Goal: Task Accomplishment & Management: Complete application form

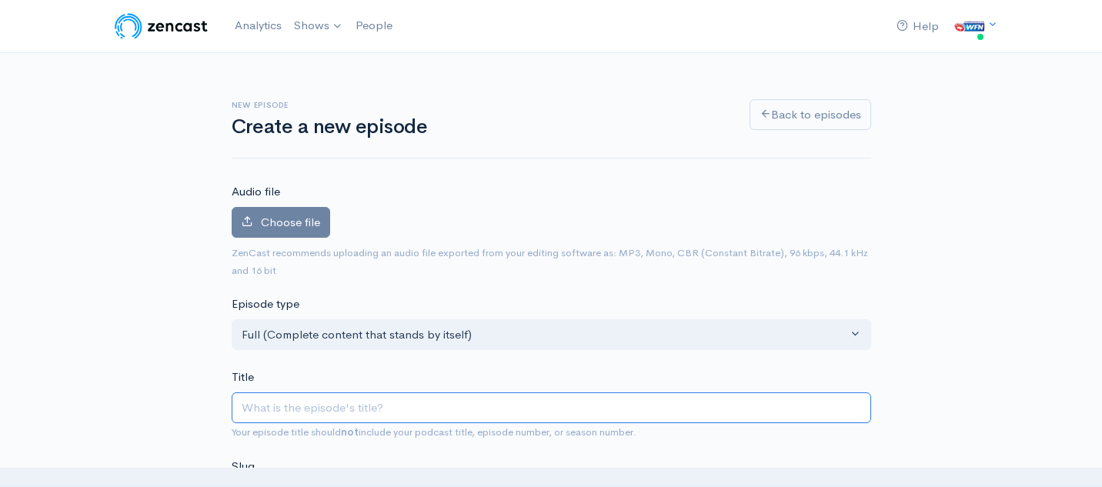
click at [372, 399] on input "Title" at bounding box center [551, 408] width 639 height 32
paste input "World Footy Team - Late [DATE] - [PERSON_NAME] President of Canterbury AFL, [GE…"
type input "World Footy Team - Late [DATE] - [PERSON_NAME] President of Canterbury AFL, [GE…"
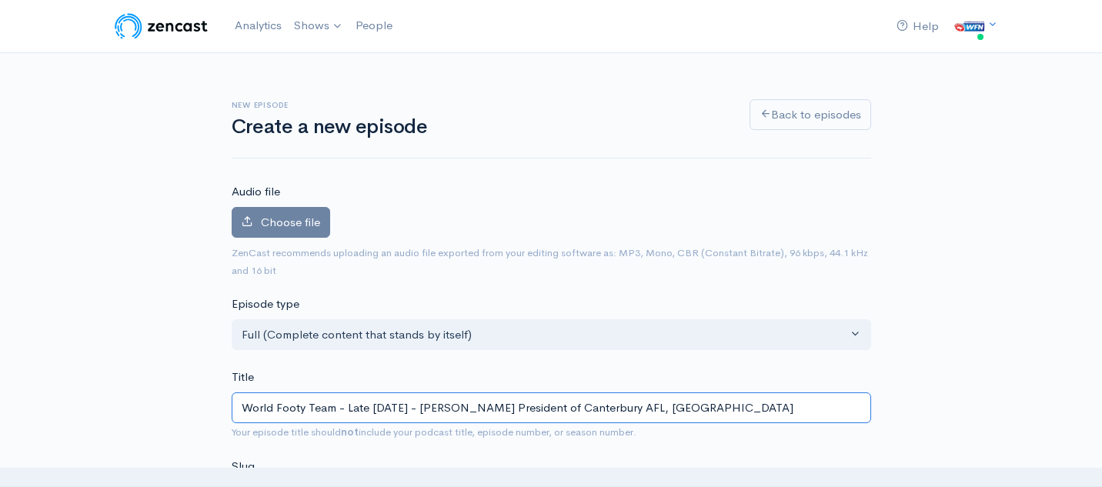
type input "world-footy-team-late-september-2025-lachlan-[PERSON_NAME]-president-of-canterb…"
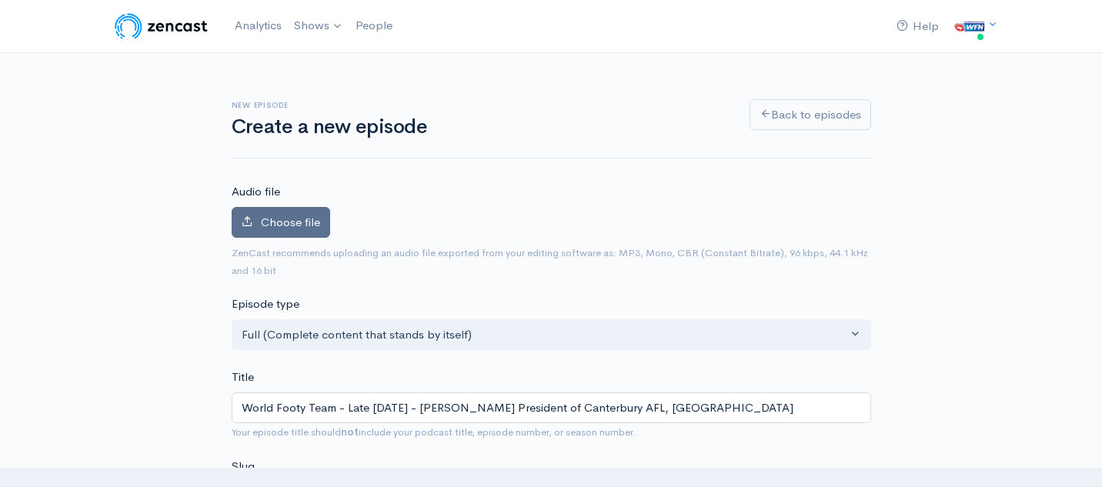
click at [294, 222] on span "Choose file" at bounding box center [290, 222] width 59 height 15
click at [0, 0] on input "Choose file" at bounding box center [0, 0] width 0 height 0
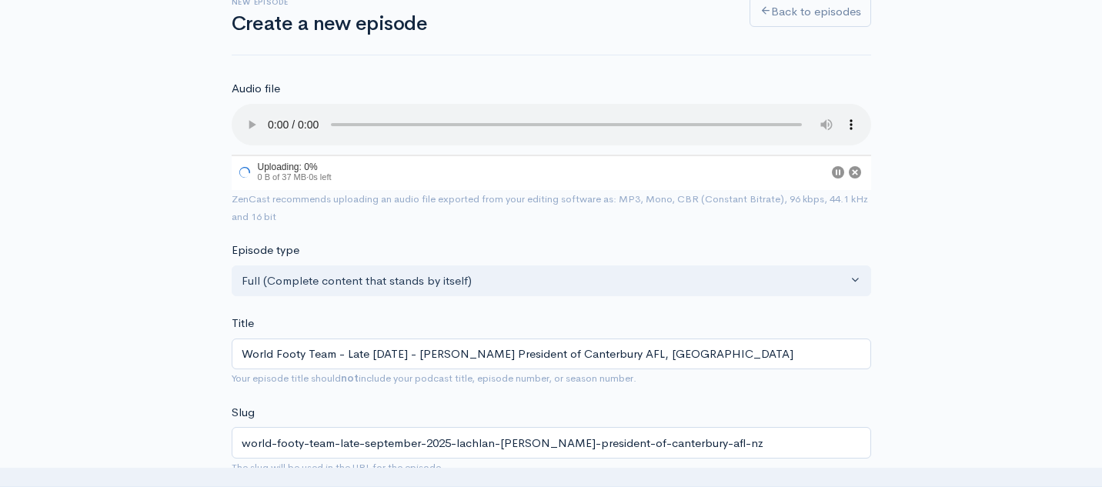
scroll to position [111, 0]
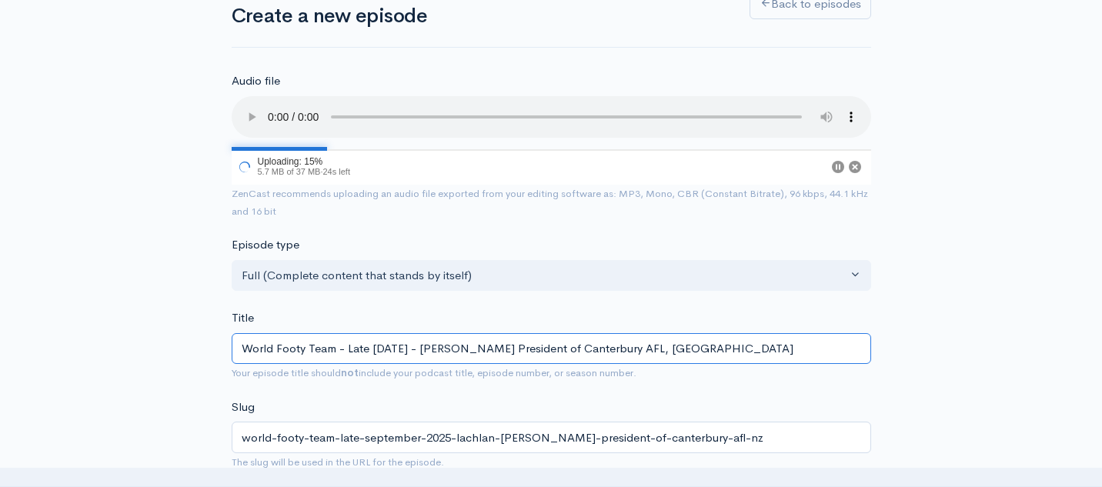
drag, startPoint x: 426, startPoint y: 350, endPoint x: 348, endPoint y: 350, distance: 78.5
click at [348, 350] on input "World Footy Team - Late [DATE] - [PERSON_NAME] President of Canterbury AFL, [GE…" at bounding box center [551, 349] width 639 height 32
type input "World Footy Team - E 2025 - [PERSON_NAME] President of Canterbury AFL, [GEOGRAP…"
type input "world-footy-team-e-2025-[PERSON_NAME]-president-of-canterbury-afl-nz"
type input "World Footy Team - Ea 2025 - [PERSON_NAME] President of Canterbury AFL, [GEOGRA…"
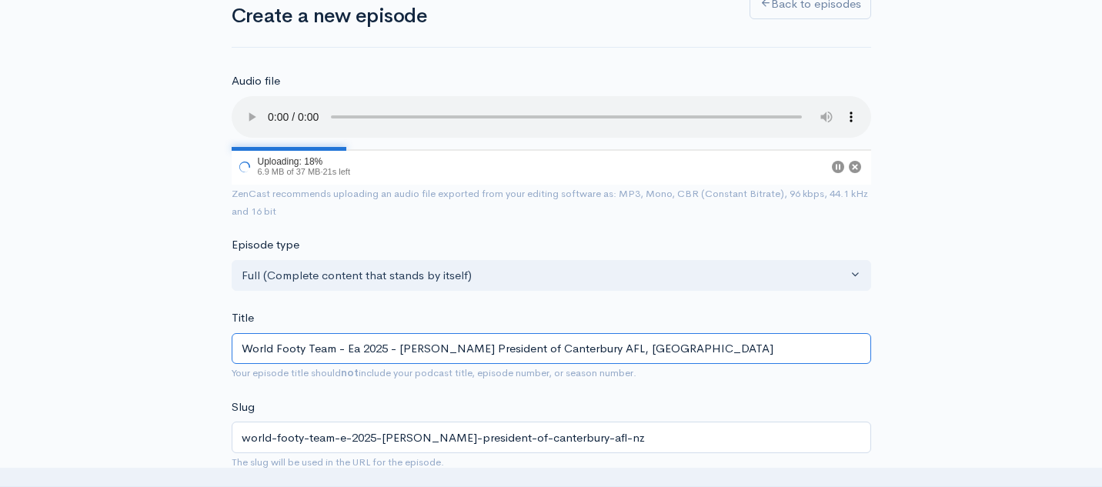
type input "world-footy-team-ea-2025-lachlan-[PERSON_NAME]-president-of-canterbury-afl-nz"
type input "World Footy Team - Ear 2025 - [PERSON_NAME] President of Canterbury AFL, [GEOGR…"
type input "world-footy-team-ear-2025-lachlan-[PERSON_NAME]-president-of-canterbury-afl-nz"
type input "World Footy Team - [PERSON_NAME] 2025 - [PERSON_NAME] President of Canterbury A…"
type input "world-footy-team-[PERSON_NAME]-2025-[PERSON_NAME]-president-of-canterbury-afl-nz"
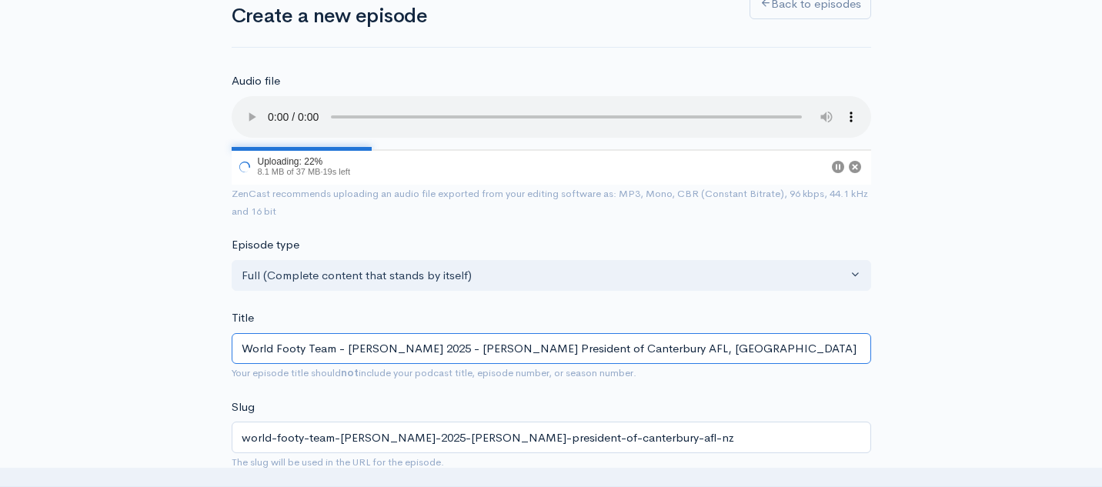
type input "World Footy Team - Early 2025 - [PERSON_NAME] President of Canterbury AFL, [GEO…"
type input "world-footy-team-early-2025-lachlan-[PERSON_NAME]-president-of-canterbury-afl-nz"
type input "World Footy Team - Early O 2025 - [PERSON_NAME] President of Canterbury AFL, [G…"
type input "world-footy-team-early-o-2025-lachlan-[PERSON_NAME]-president-of-canterbury-afl…"
type input "World Footy Team - Early Oc 2025 - [PERSON_NAME] President of Canterbury AFL, […"
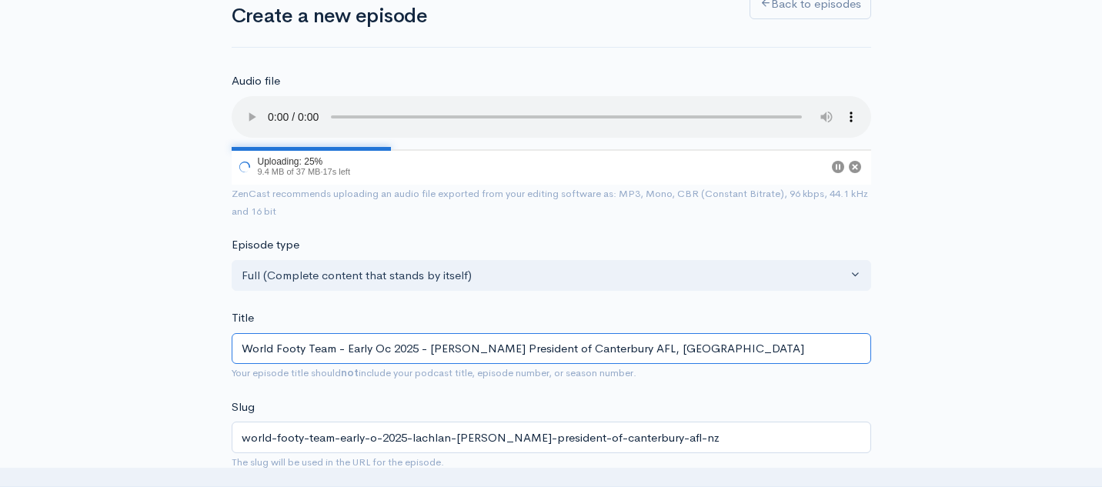
type input "world-footy-team-early-oc-2025-lachlan-[PERSON_NAME]-president-of-canterbury-af…"
type input "World Footy Team - Early [DATE] - [PERSON_NAME] President of Canterbury AFL, [G…"
type input "world-footy-team-early-oct-2025-lachlan-[PERSON_NAME]-president-of-canterbury-a…"
type input "World Footy Team - Early Octo 2025 - [PERSON_NAME] President of Canterbury AFL,…"
type input "world-footy-team-early-octo-2025-lachlan-[PERSON_NAME]-president-of-canterbury-…"
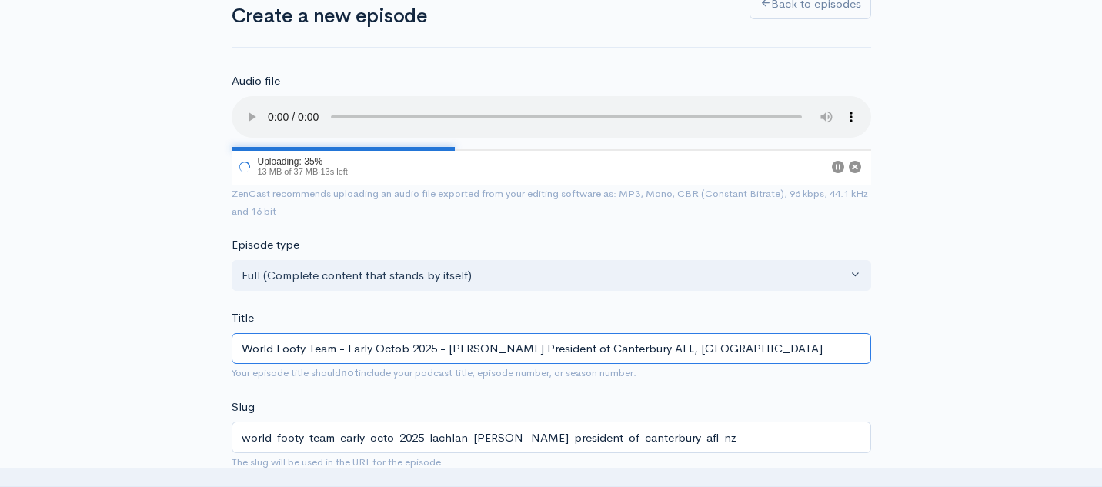
type input "World Footy Team - Early Octobe 2025 - [PERSON_NAME] President of Canterbury AF…"
type input "world-footy-team-early-octobe-2025-lachlan-[PERSON_NAME]-president-of-canterbur…"
type input "World Footy Team - Early [DATE] - [PERSON_NAME] President of Canterbury AFL, [G…"
type input "world-footy-team-early-october-2025-lachlan-[PERSON_NAME]-president-of-canterbu…"
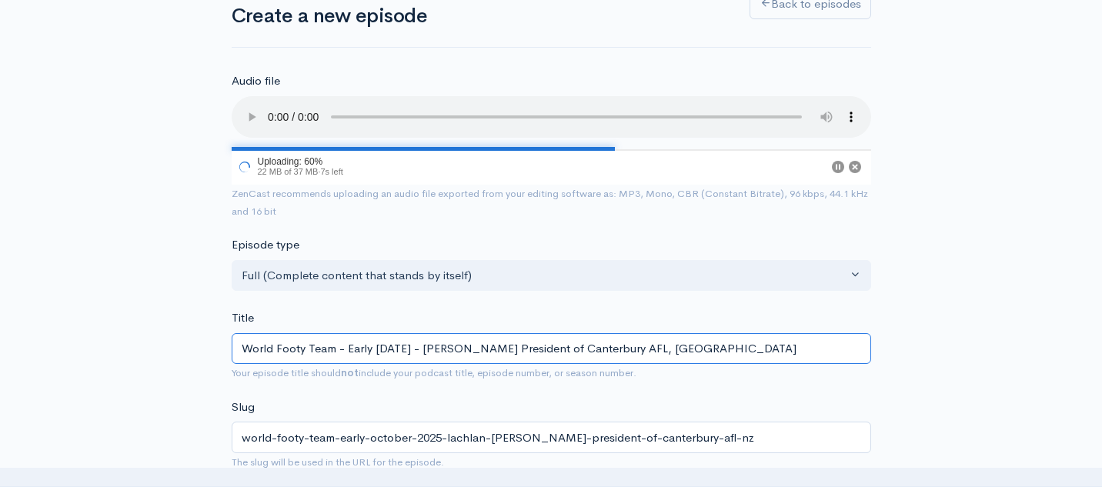
drag, startPoint x: 459, startPoint y: 346, endPoint x: 747, endPoint y: 350, distance: 288.5
click at [747, 350] on input "World Footy Team - Early [DATE] - [PERSON_NAME] President of Canterbury AFL, [G…" at bounding box center [551, 349] width 639 height 32
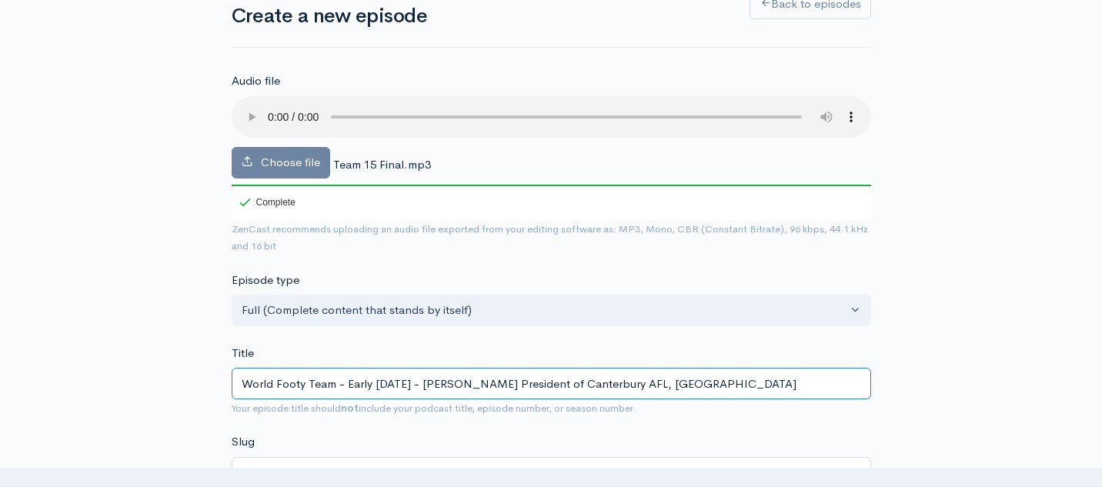
paste input "2025 Men's Club Championships"
type input "World Footy Team - Early [DATE] - [DATE] Men's Club Championships"
type input "world-footy-team-early-october-2025-2025-mens-club-championships"
drag, startPoint x: 486, startPoint y: 383, endPoint x: 460, endPoint y: 386, distance: 26.3
click at [460, 386] on input "World Footy Team - Early [DATE] - [DATE] Men's Club Championships" at bounding box center [551, 384] width 639 height 32
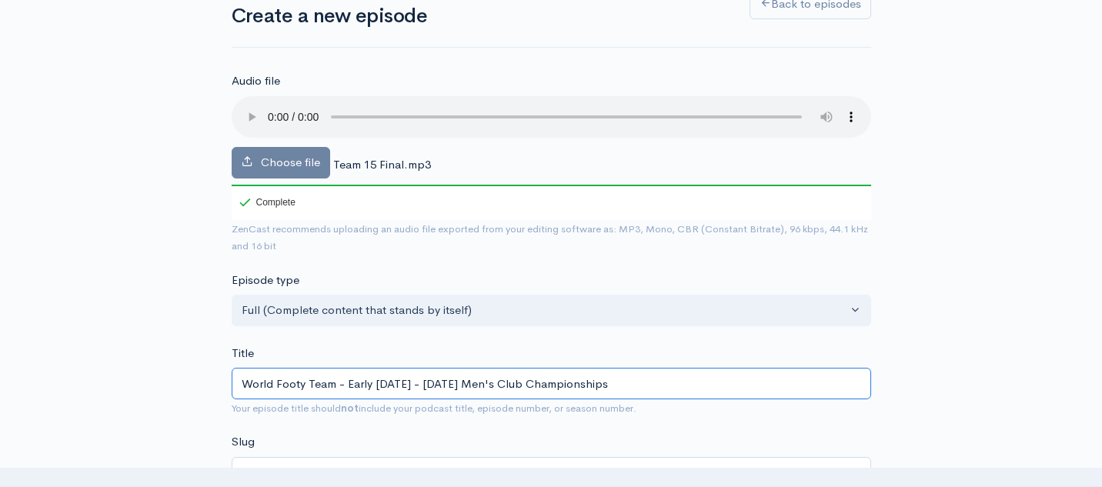
type input "World Footy Team - Early [DATE] - Men's Club Championships"
type input "world-footy-team-early-october-2025-mens-club-championships"
type input "World Footy Team - Early [DATE] - AMen's Club Championships"
type input "world-footy-team-early-october-2025-amens-club-championships"
type input "World Footy Team - Early [DATE] - AFMen's Club Championships"
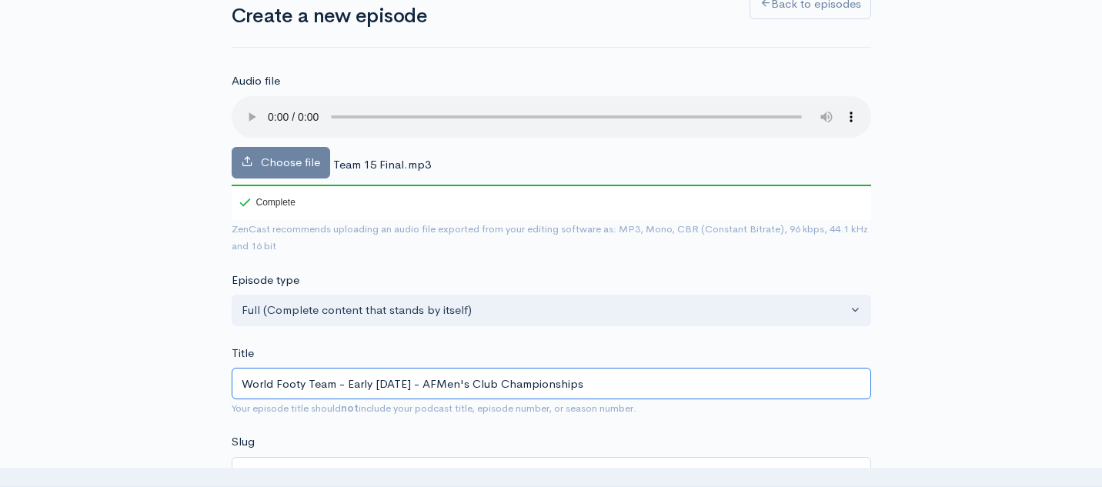
type input "world-footy-team-early-october-2025-afmens-club-championships"
type input "World Footy Team - Early [DATE] - AFLMen's Club Championships"
type input "world-footy-team-early-october-2025-aflmens-club-championships"
type input "World Footy Team - Early [DATE] - AFL Men's Club Championships"
type input "world-footy-team-early-october-2025-afl-mens-club-championships"
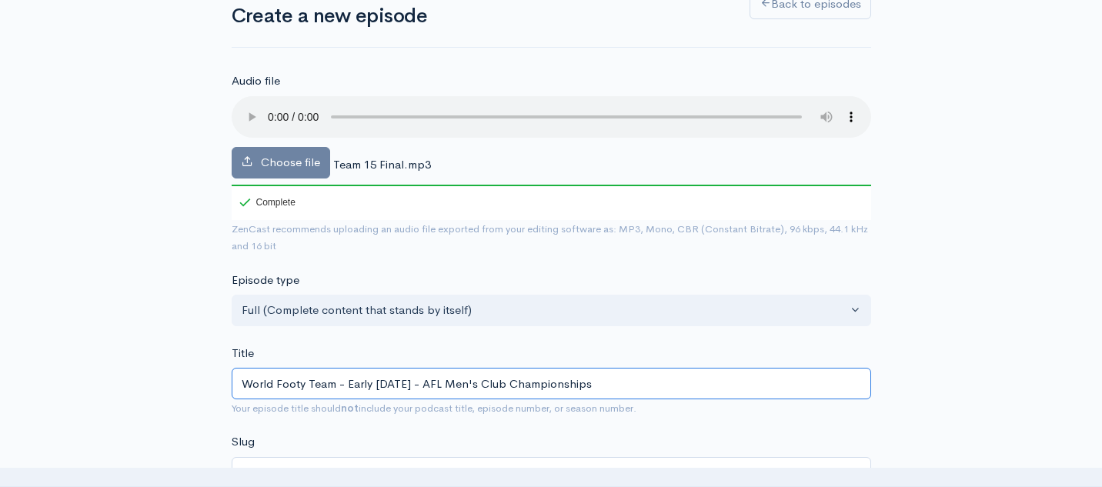
type input "World Footy Team - Early [DATE] - AFL CMen's Club Championships"
type input "world-footy-team-early-october-2025-afl-cmens-club-championships"
type input "World Footy Team - Early [DATE] - AFL CaMen's Club Championships"
type input "world-footy-team-early-october-2025-afl-camens-club-championships"
type input "World Footy Team - Early [DATE] - AFL CanMen's Club Championships"
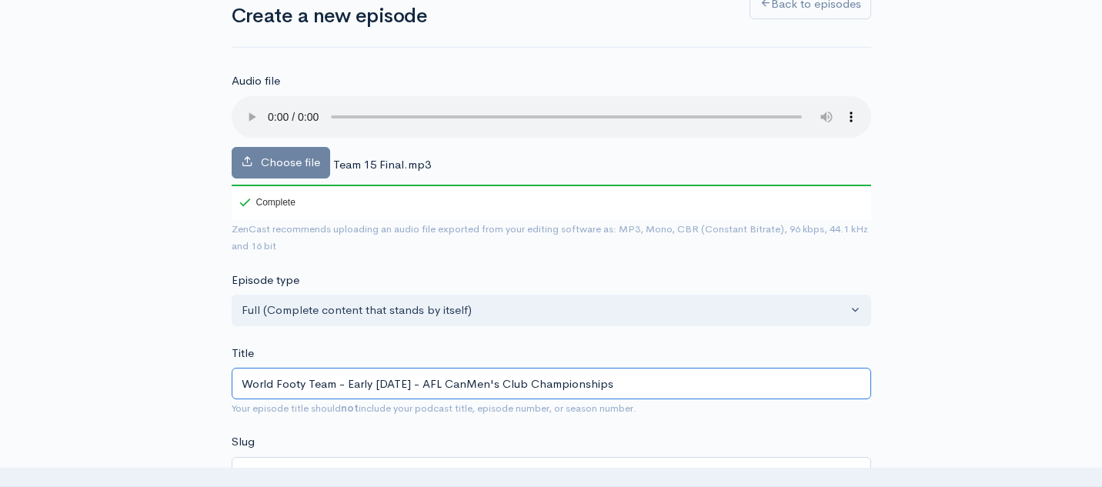
type input "world-footy-team-early-october-2025-afl-canmens-club-championships"
type input "World Footy Team - Early [DATE] - AFL CanaMen's Club Championships"
type input "world-footy-team-early-october-2025-afl-canamens-club-championships"
type input "World Footy Team - Early [DATE] - AFL CanadaMen's Club Championships"
type input "world-footy-team-early-october-2025-afl-canadamens-club-championships"
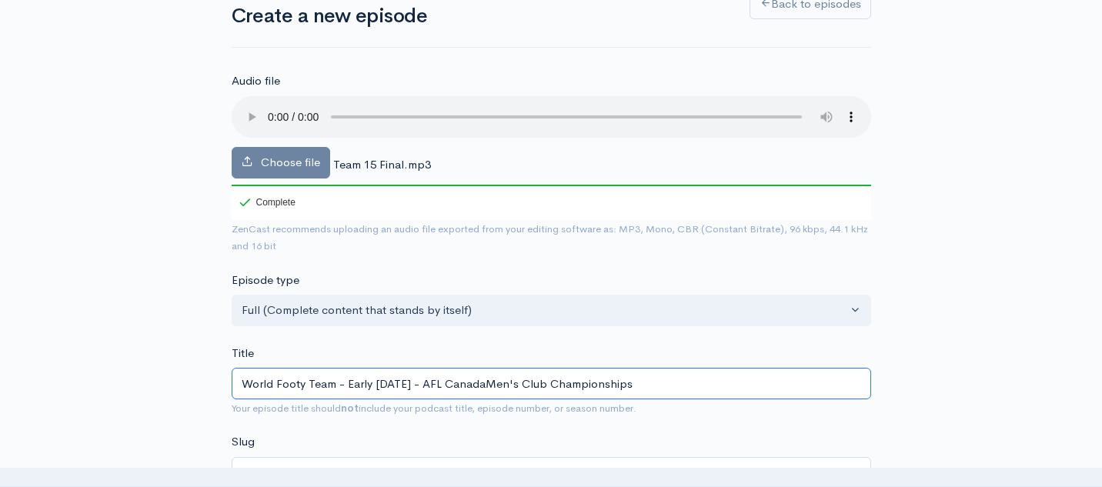
type input "World Footy Team - Early [DATE] - AFL Canada Men's Club Championships"
type input "world-footy-team-early-october-2025-afl-canada-mens-club-championships"
click at [677, 383] on input "World Footy Team - Early [DATE] - AFL Canada Men's Club Championships" at bounding box center [551, 384] width 639 height 32
type input "World Footy Team - Early [DATE] - AFL Canada Men's Club Championships a"
type input "world-footy-team-early-october-2025-afl-canada-mens-club-championships-a"
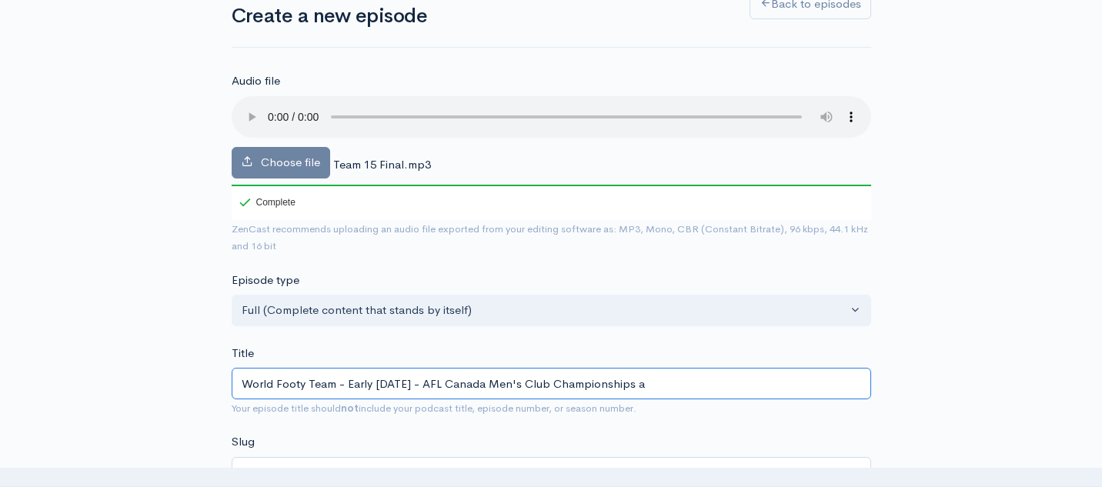
type input "World Footy Team - Early [DATE] - AFL Canada Men's Club Championships an"
type input "world-footy-team-early-october-2025-afl-canada-mens-club-championships-an"
type input "World Footy Team - Early [DATE] - AFL Canada Men's Club Championships and"
type input "world-footy-team-early-october-2025-afl-canada-mens-club-championships-and"
type input "World Footy Team - Early [DATE] - AFL Canada Men's Club Championships and U"
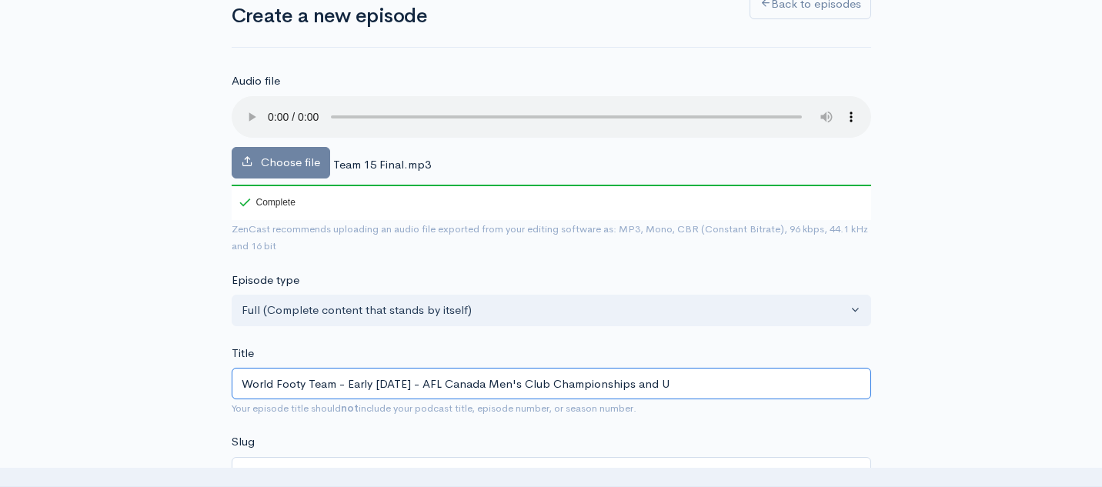
type input "world-footy-team-early-october-2025-afl-canada-mens-club-championships-and-u"
type input "World Footy Team - Early [DATE] - AFL Canada Men's Club Championships and US"
type input "world-footy-team-early-october-2025-afl-canada-mens-club-championships-and-[GEO…"
type input "World Footy Team - Early [DATE] - AFL Canada Men's Club Championships and [GEOG…"
type input "world-footy-team-early-october-2025-afl-canada-mens-club-championships-and-[GEO…"
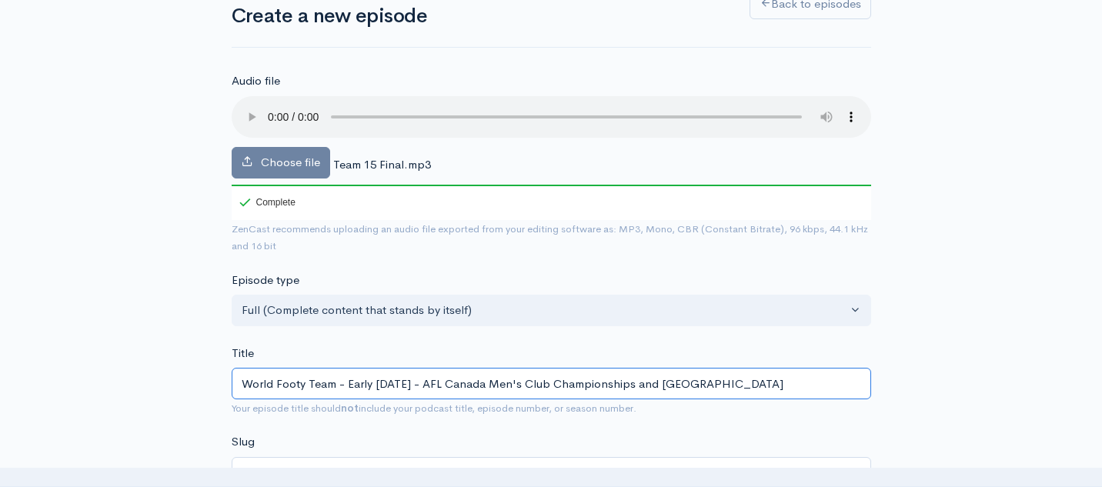
type input "World Footy Team - Early [DATE] - AFL Canada Men's Club Championships and USAF"
type input "world-footy-team-early-october-2025-afl-canada-mens-club-championships-and-usaf"
type input "World Footy Team - Early [DATE] - AFL Canada Men's Club Championships and USAFL"
type input "world-footy-team-early-october-2025-afl-canada-mens-club-championships-and-usafl"
type input "World Footy Team - Early [DATE] - AFL Canada Men's Club Championships and USAFL…"
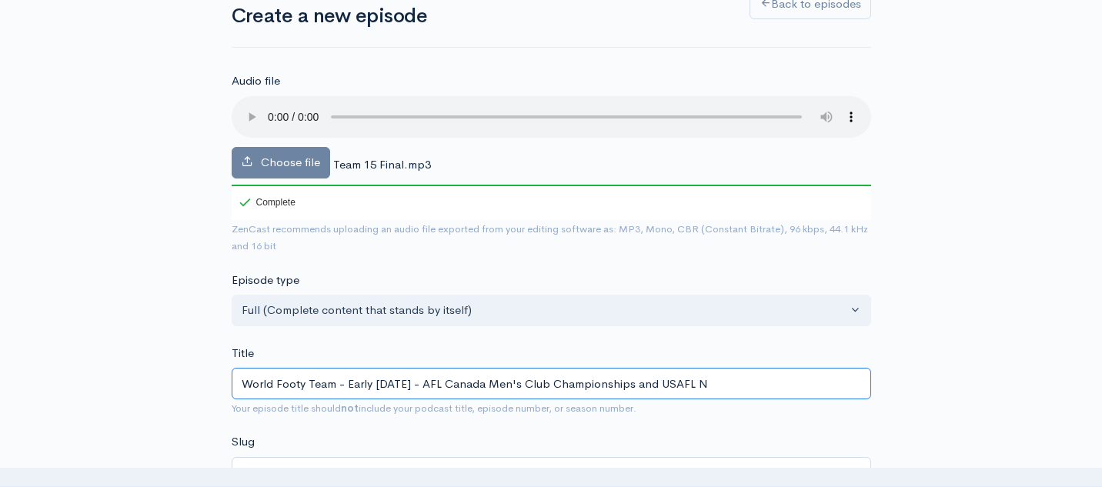
type input "world-footy-team-early-october-2025-afl-canada-mens-club-championships-and-usaf…"
type input "World Footy Team - Early [DATE] - AFL Canada Men's Club Championships and USAFL…"
type input "world-footy-team-early-october-2025-afl-canada-mens-club-championships-and-usaf…"
type input "World Footy Team - Early [DATE] - AFL Canada Men's Club Championships and USAFL…"
type input "world-footy-team-early-october-2025-afl-canada-mens-club-championships-and-usaf…"
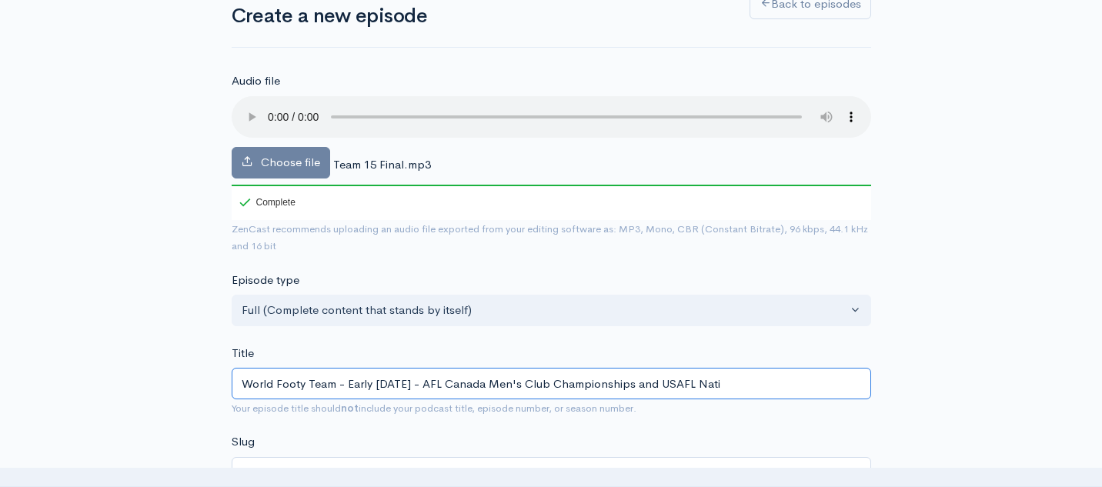
type input "World Footy Team - Early [DATE] - AFL Canada Men's Club Championships and USAFL…"
type input "world-footy-team-early-october-2025-afl-canada-mens-club-championships-and-usaf…"
type input "World Footy Team - Early [DATE] - AFL Canada Men's Club Championships and USAFL…"
type input "world-footy-team-early-october-2025-afl-canada-mens-club-championships-and-usaf…"
type input "World Footy Team - Early [DATE] - AFL Canada Men's Club Championships and USAFL…"
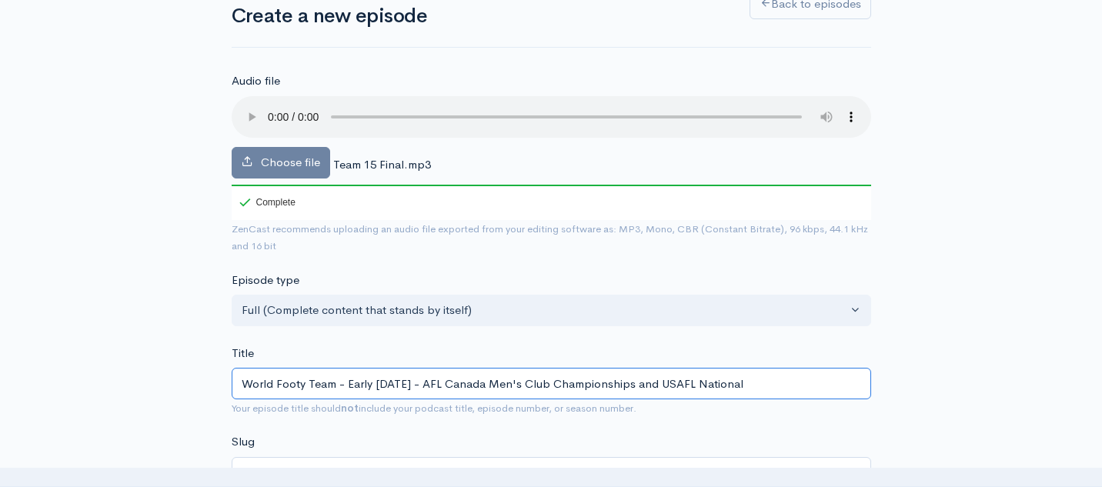
type input "world-footy-team-early-october-2025-afl-canada-mens-club-championships-and-usaf…"
type input "World Footy Team - Early [DATE] - AFL Canada Men's Club Championships and USAFL…"
type input "world-footy-team-early-october-2025-afl-canada-mens-club-championships-and-usaf…"
type input "World Footy Team - Early [DATE] - AFL Canada Men's Club Championships and USAFL…"
type input "world-footy-team-early-october-2025-afl-canada-mens-club-championships-and-usaf…"
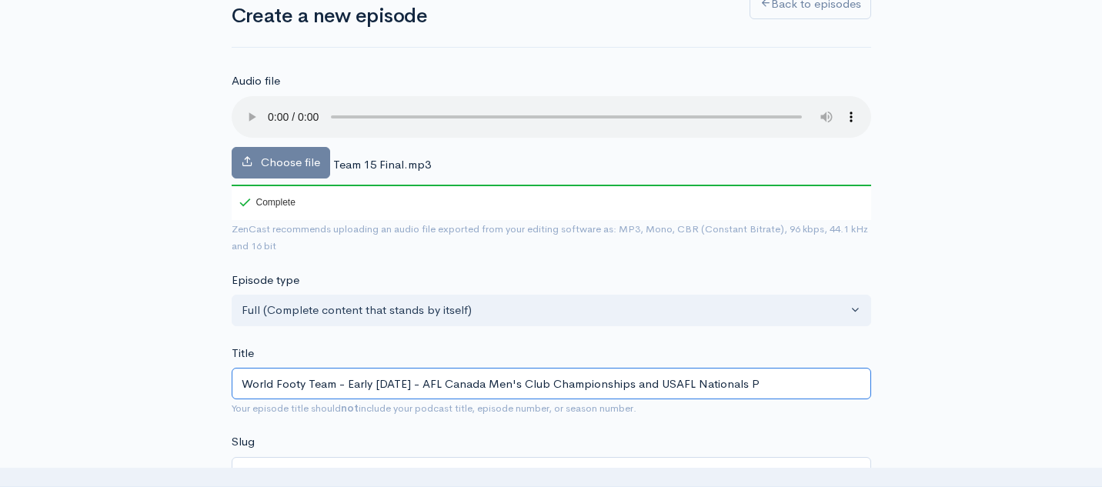
type input "World Footy Team - Early [DATE] - AFL Canada Men's Club Championships and USAFL…"
type input "world-footy-team-early-october-2025-afl-canada-mens-club-championships-and-usaf…"
type input "World Footy Team - Early [DATE] - AFL Canada Men's Club Championships and USAFL…"
type input "world-footy-team-early-october-2025-afl-canada-mens-club-championships-and-usaf…"
type input "World Footy Team - Early [DATE] - AFL Canada Men's Club Championships and USAFL…"
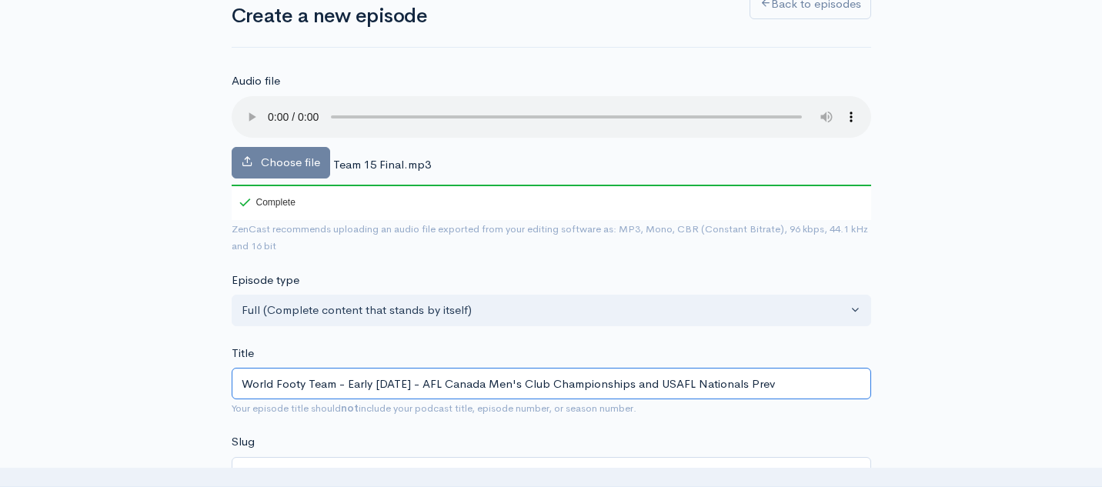
type input "world-footy-team-early-october-2025-afl-canada-mens-club-championships-and-usaf…"
type input "World Footy Team - Early [DATE] - AFL Canada Men's Club Championships and USAFL…"
type input "world-footy-team-early-october-2025-afl-canada-mens-club-championships-and-usaf…"
type input "World Footy Team - Early [DATE] - AFL Canada Men's Club Championships and USAFL…"
type input "world-footy-team-early-october-2025-afl-canada-mens-club-championships-and-usaf…"
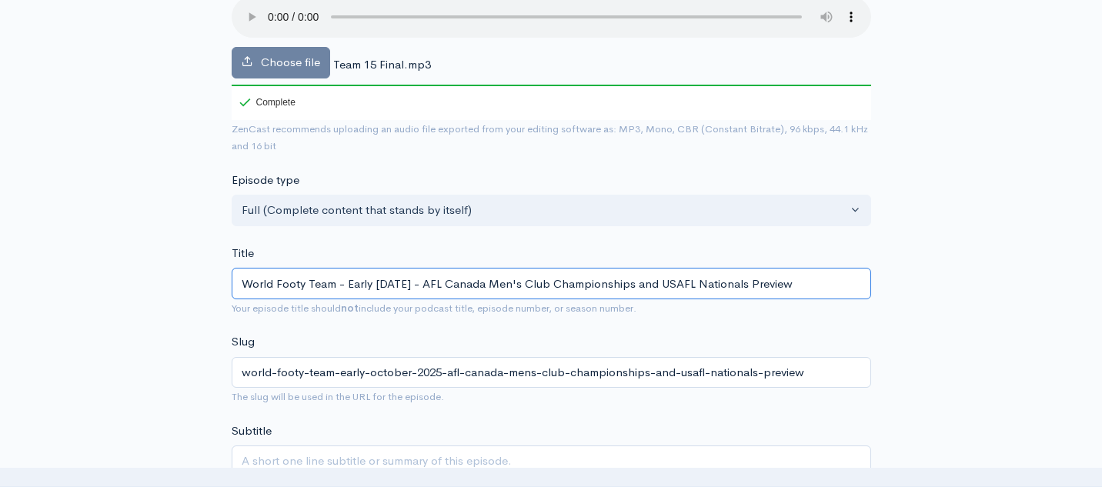
scroll to position [251, 0]
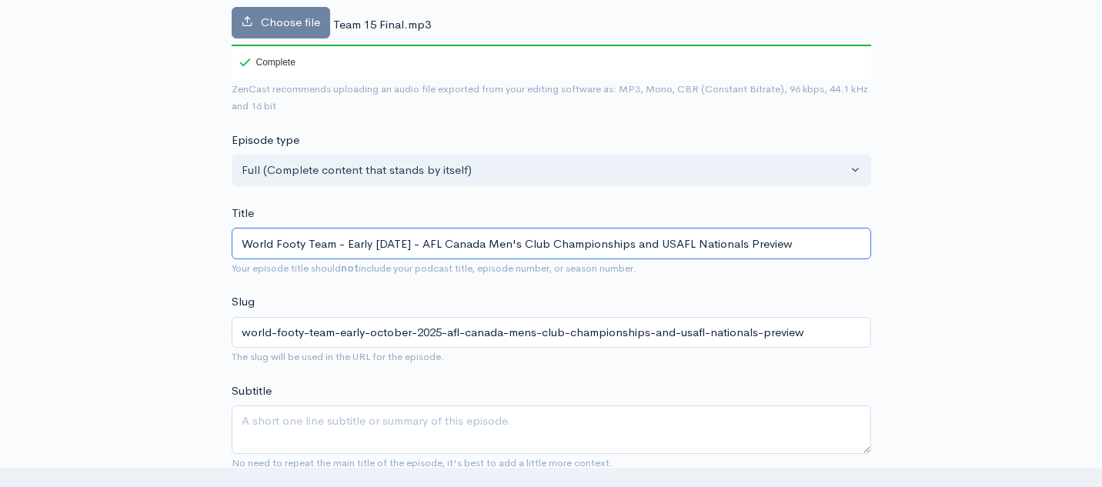
drag, startPoint x: 844, startPoint y: 242, endPoint x: 459, endPoint y: 249, distance: 385.5
click at [459, 249] on input "World Footy Team - Early [DATE] - AFL Canada Men's Club Championships and USAFL…" at bounding box center [551, 244] width 639 height 32
type input "World Footy Team - Early [DATE] - AFL Canada Men's Club Championships and USAFL…"
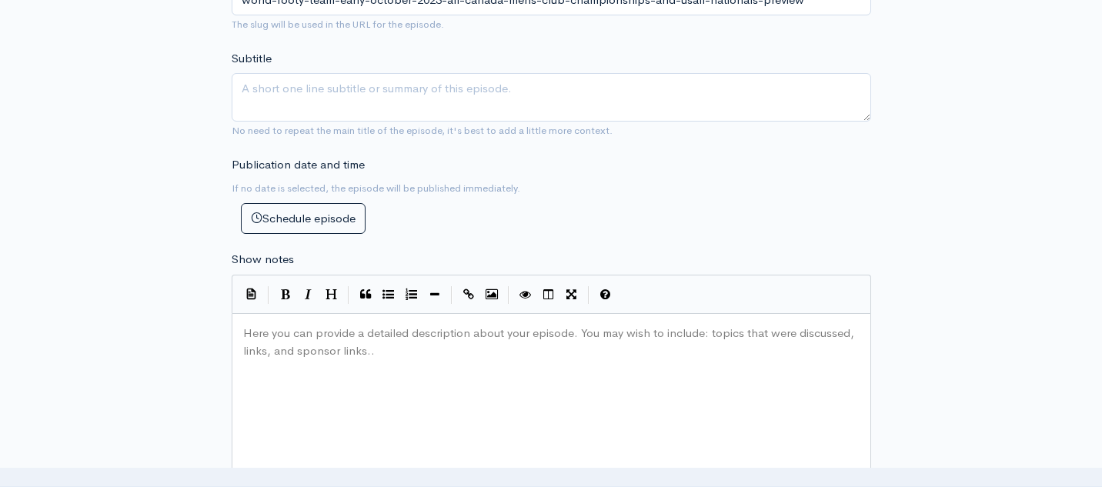
scroll to position [641, 0]
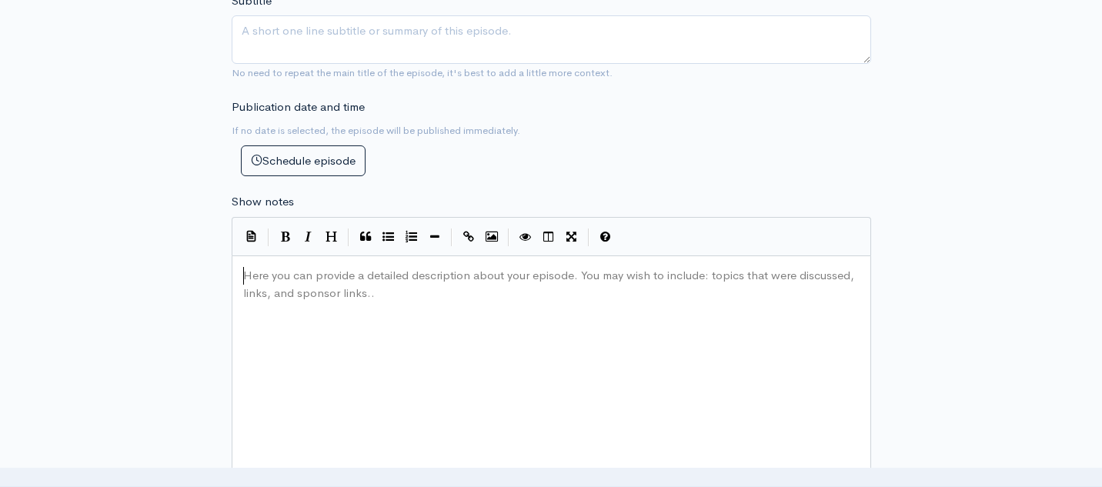
click at [335, 309] on div "Here you can provide a detailed description about your episode. You may wish to…" at bounding box center [570, 398] width 661 height 269
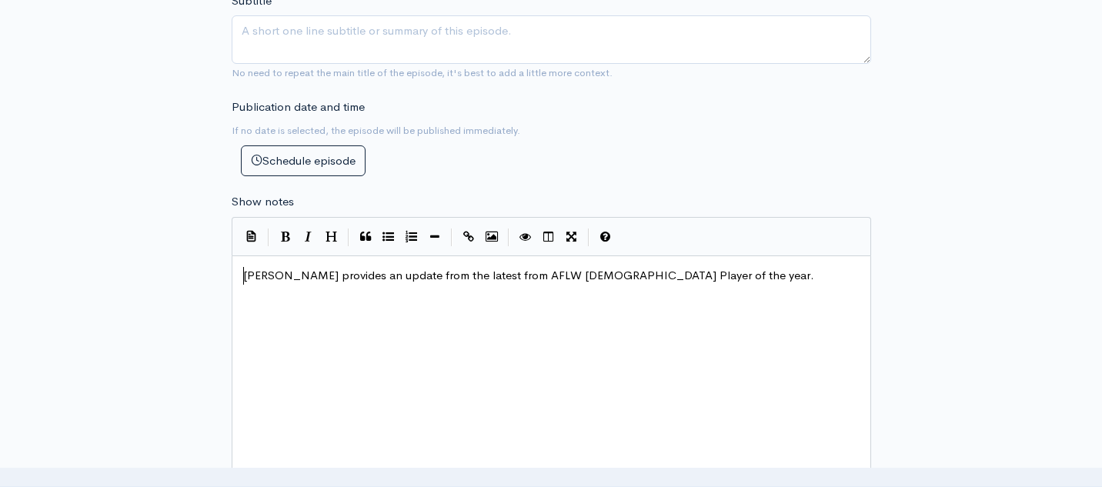
click at [242, 275] on pre "[PERSON_NAME] provides an update from the latest from AFLW [DEMOGRAPHIC_DATA] P…" at bounding box center [551, 276] width 622 height 18
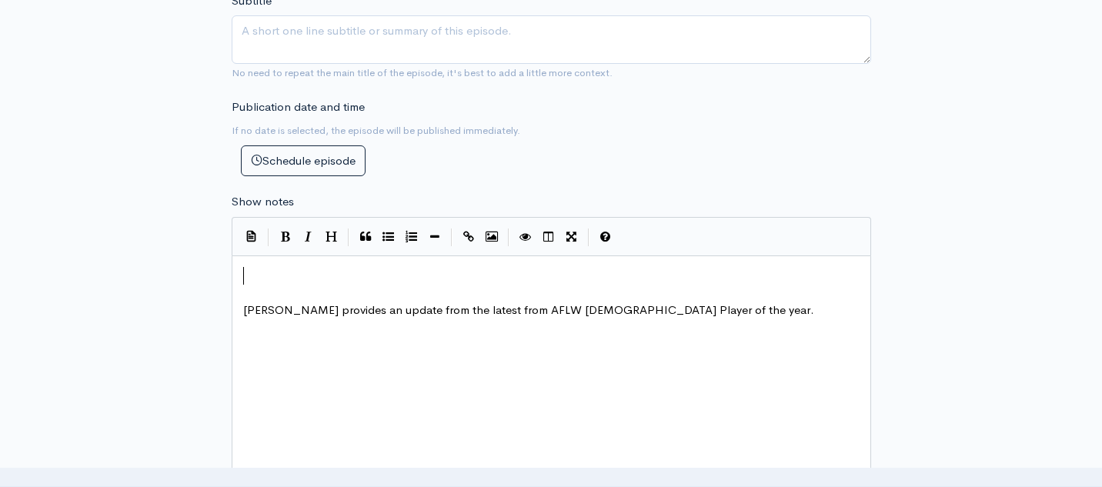
click at [344, 277] on pre "​" at bounding box center [551, 276] width 622 height 18
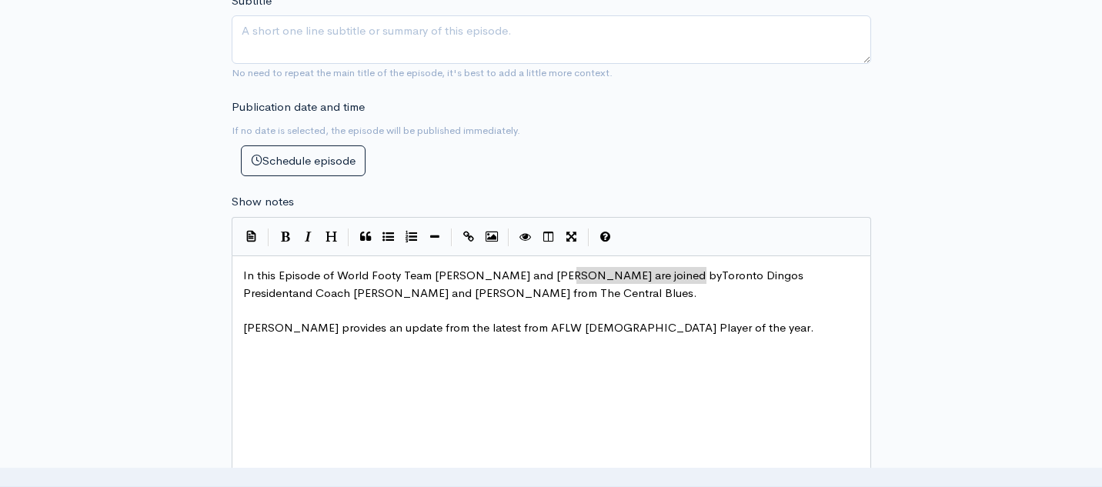
drag, startPoint x: 577, startPoint y: 276, endPoint x: 705, endPoint y: 279, distance: 127.8
type textarea "B"
type textarea "USAFL B"
type textarea "'s [PERSON_NAME]"
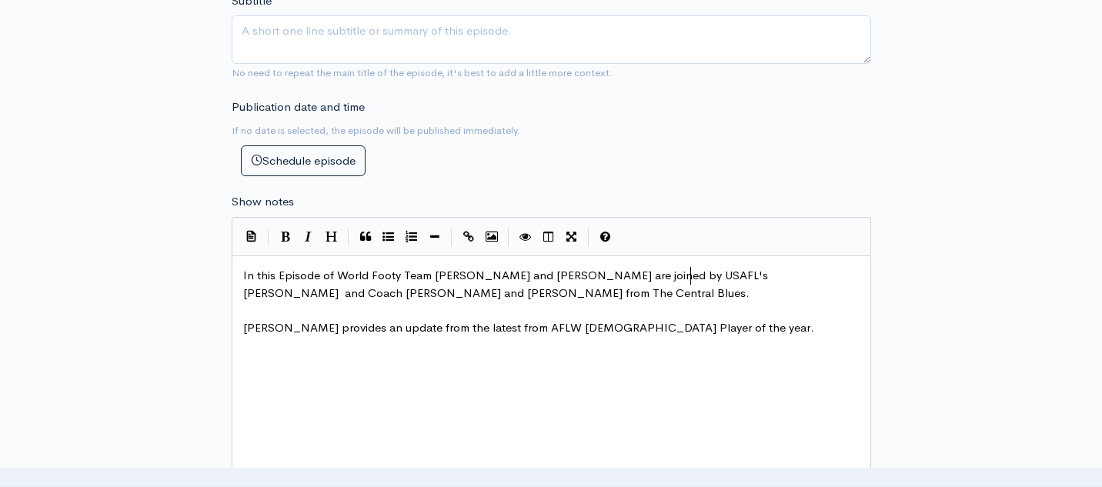
scroll to position [5, 78]
drag, startPoint x: 692, startPoint y: 277, endPoint x: 700, endPoint y: 291, distance: 15.8
type textarea "to pr"
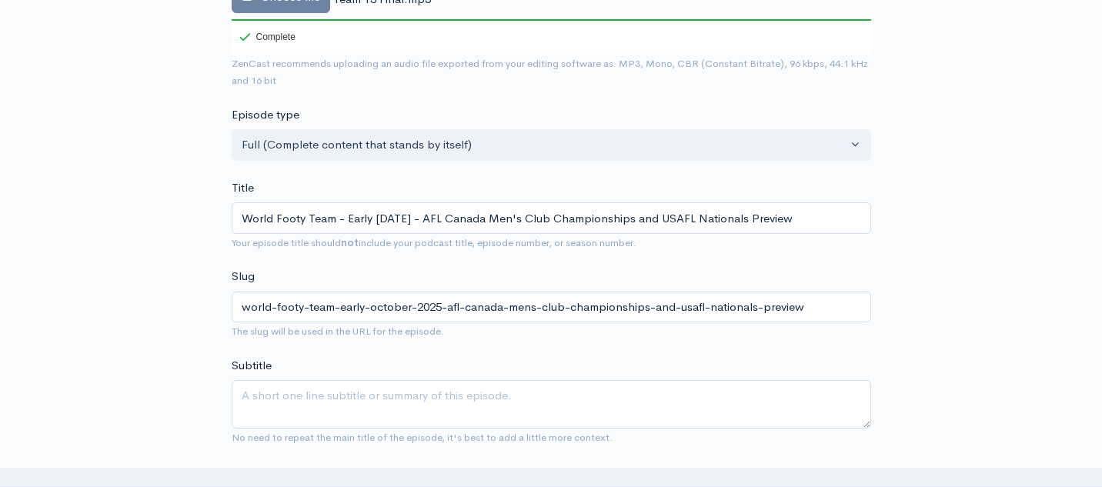
scroll to position [262, 0]
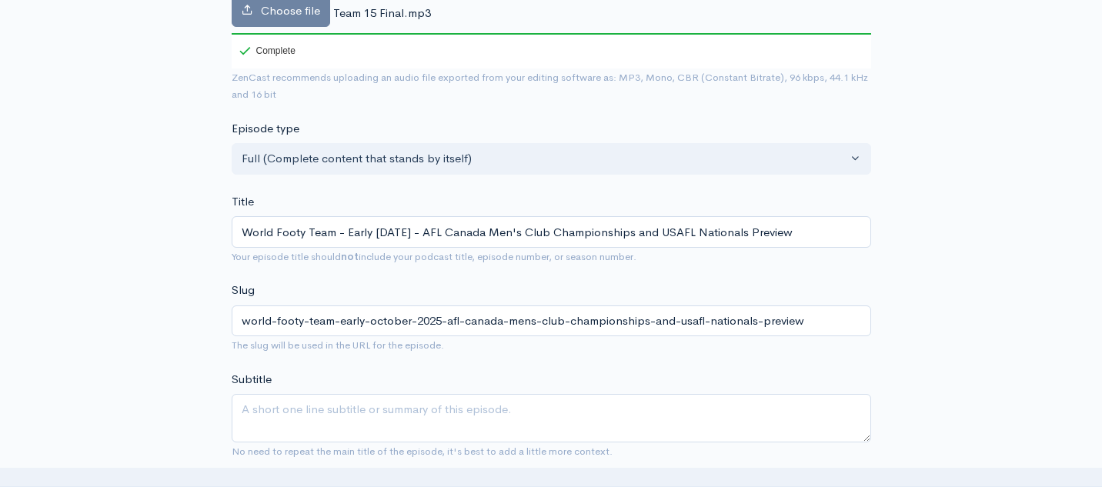
type textarea "eview the upcoming tournaments in [GEOGRAPHIC_DATA]. Firstly hear [PERSON_NAME]…"
drag, startPoint x: 458, startPoint y: 238, endPoint x: 667, endPoint y: 236, distance: 209.3
click at [667, 236] on input "World Footy Team - Early [DATE] - AFL Canada Men's Club Championships and USAFL…" at bounding box center [551, 232] width 639 height 32
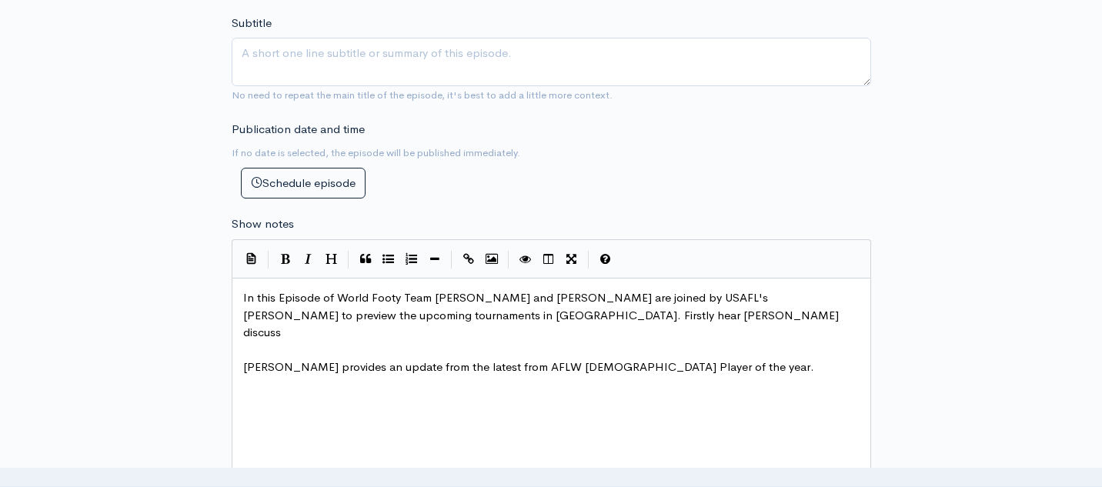
click at [609, 342] on pre "​" at bounding box center [551, 351] width 622 height 18
click at [606, 320] on pre "In this Episode of World Footy Team [PERSON_NAME] and [PERSON_NAME] are joined …" at bounding box center [551, 315] width 622 height 52
paste textarea
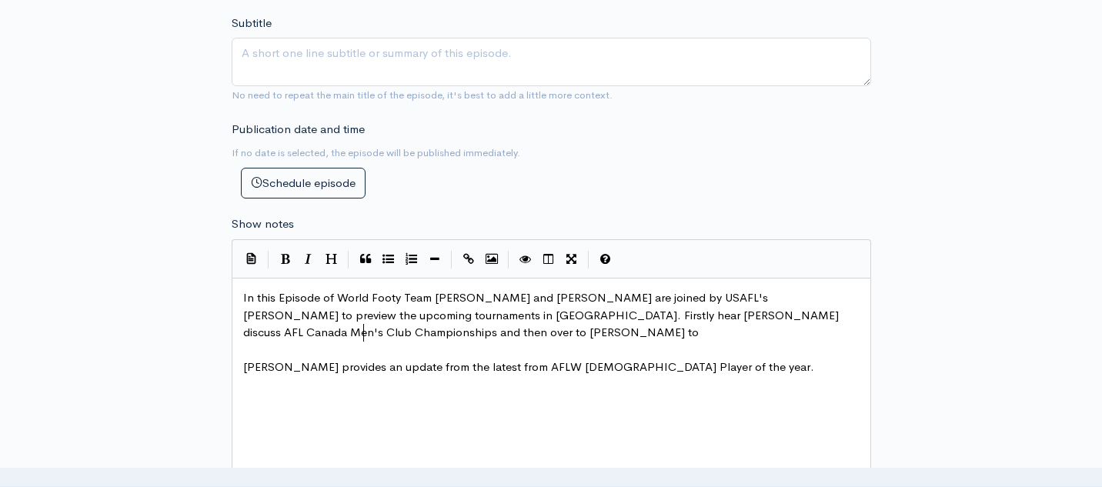
type textarea "and then over to [PERSON_NAME] to t"
type textarea "preview USAFL National;"
type textarea "s"
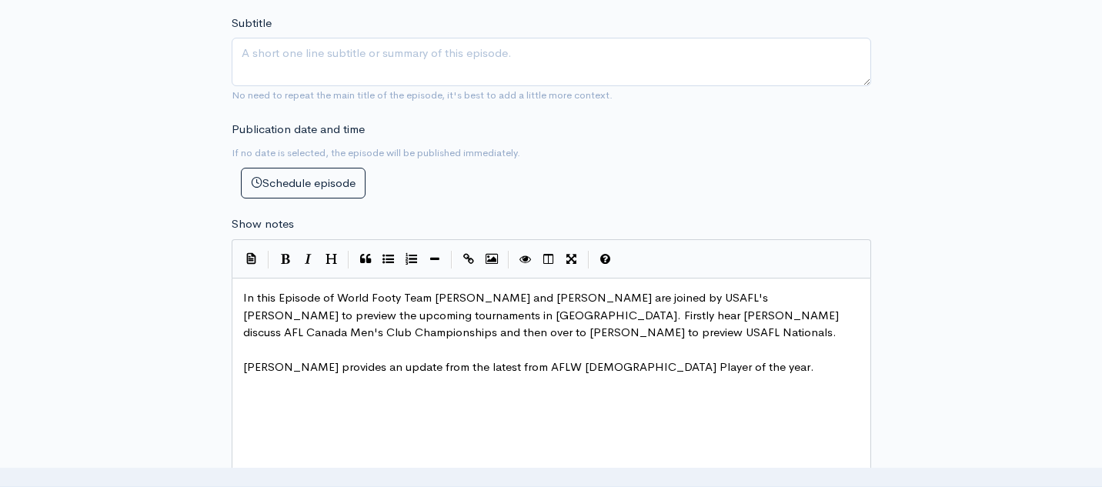
type textarea "."
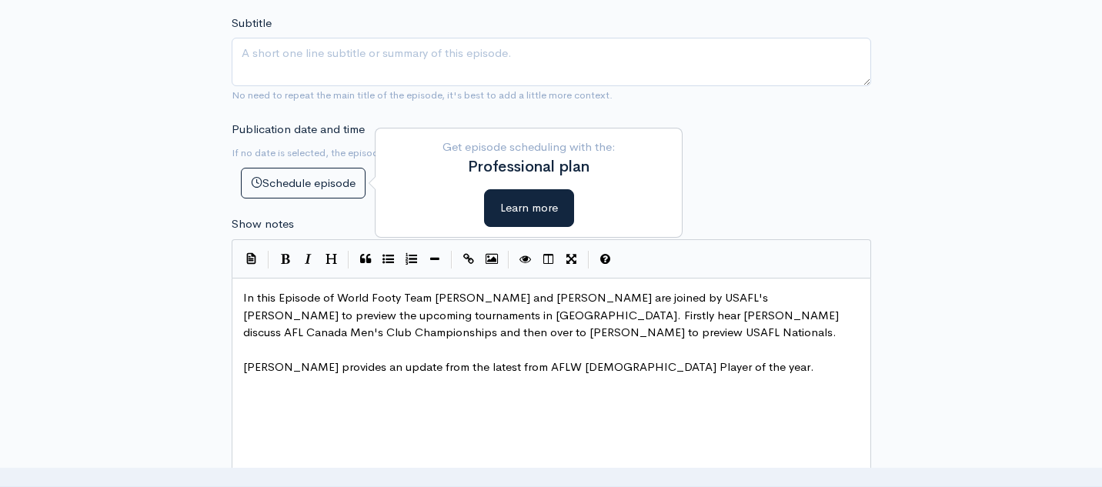
click at [692, 367] on pre "[PERSON_NAME] provides an update from the latest from AFLW [DEMOGRAPHIC_DATA] P…" at bounding box center [551, 368] width 622 height 18
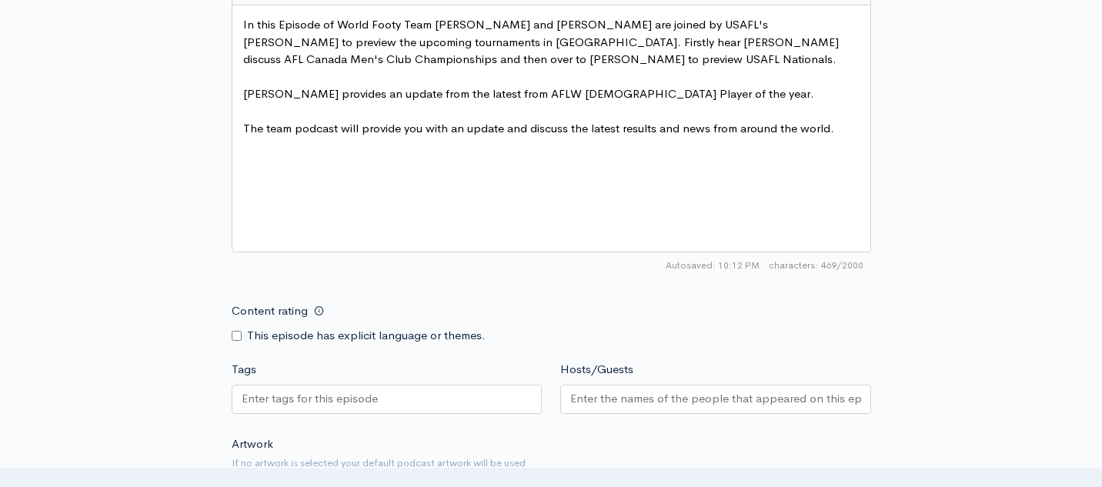
scroll to position [956, 0]
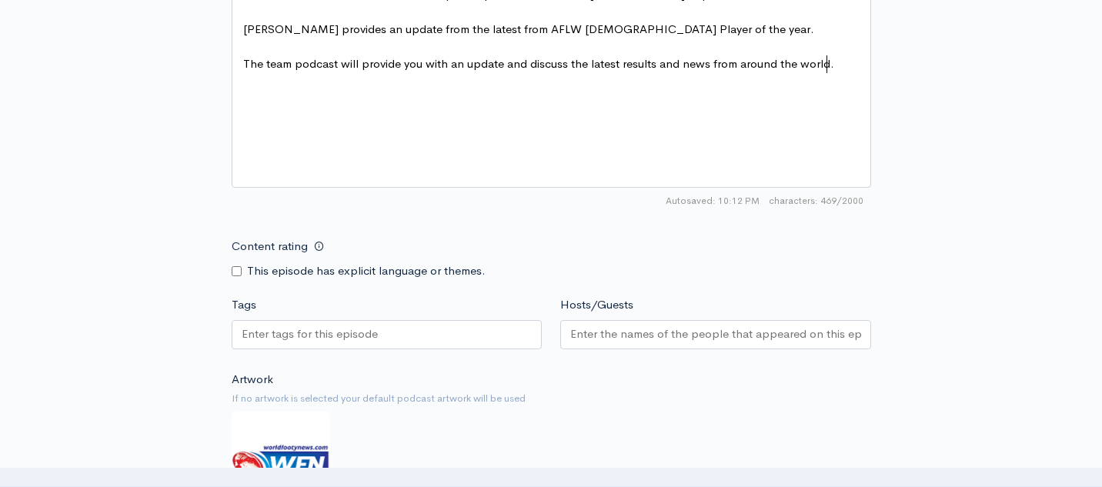
click at [749, 339] on input "Hosts/Guests" at bounding box center [715, 334] width 291 height 18
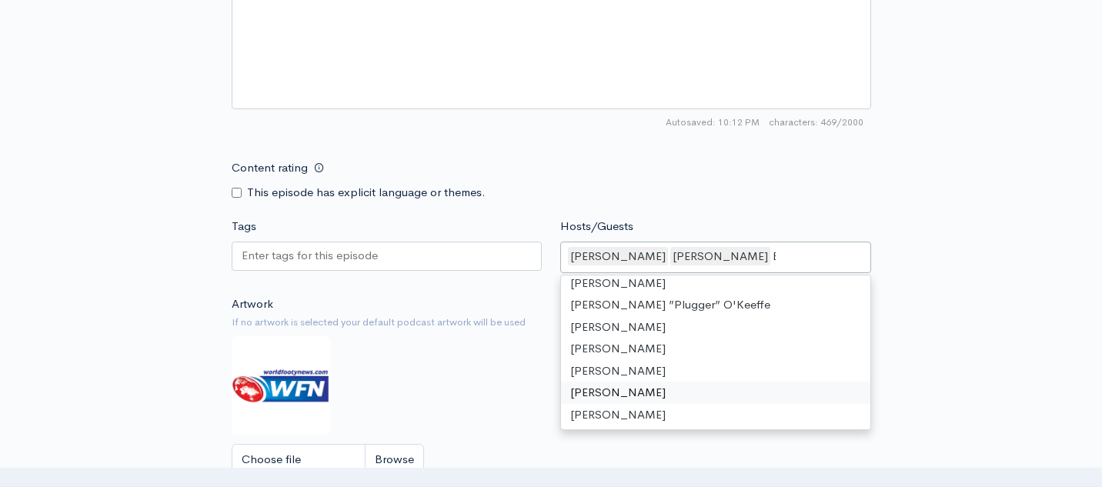
scroll to position [0, 0]
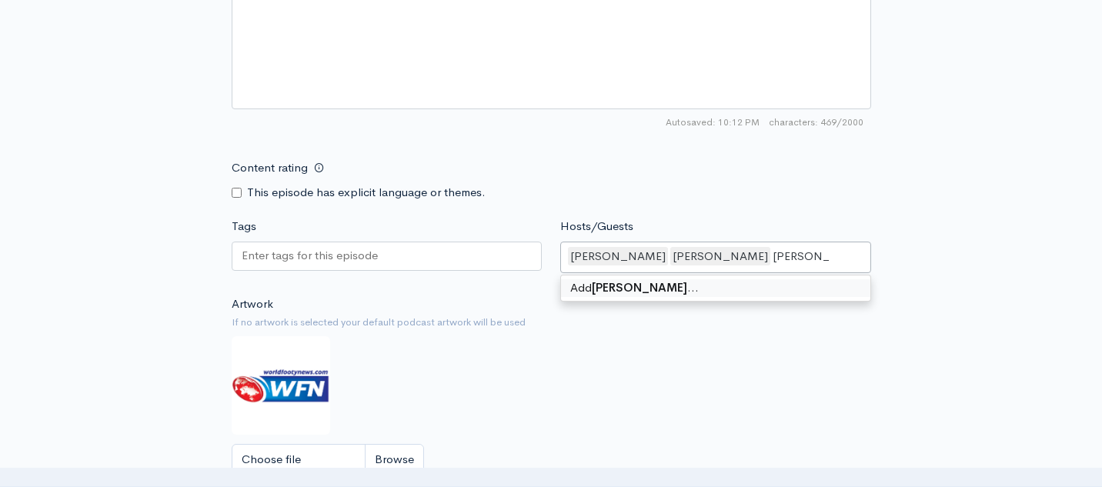
type input "[PERSON_NAME]"
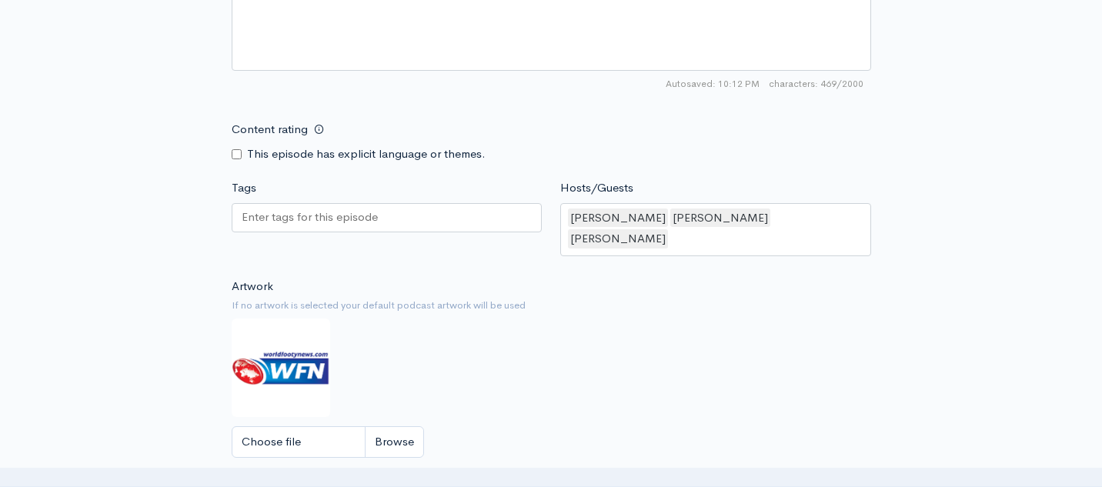
scroll to position [1178, 0]
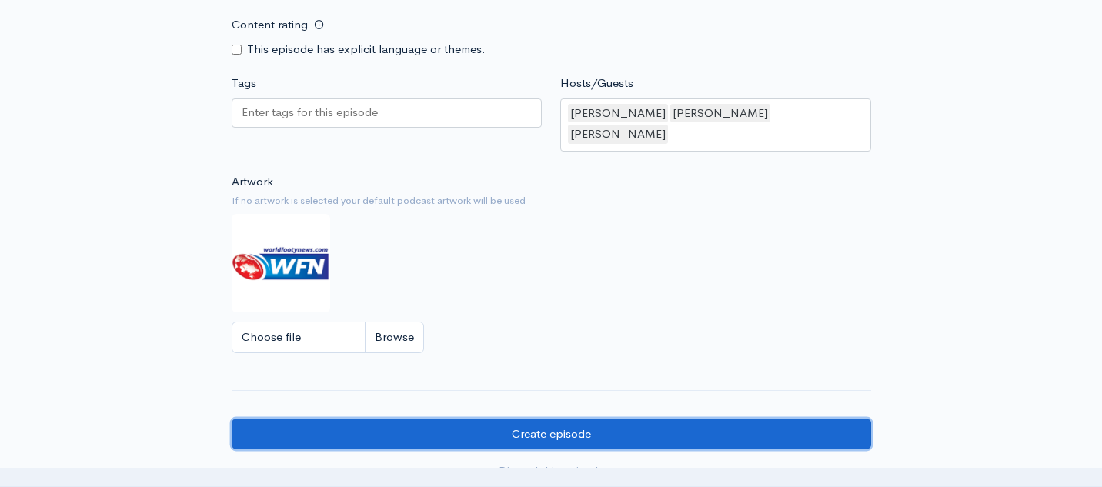
click at [535, 419] on input "Create episode" at bounding box center [551, 435] width 639 height 32
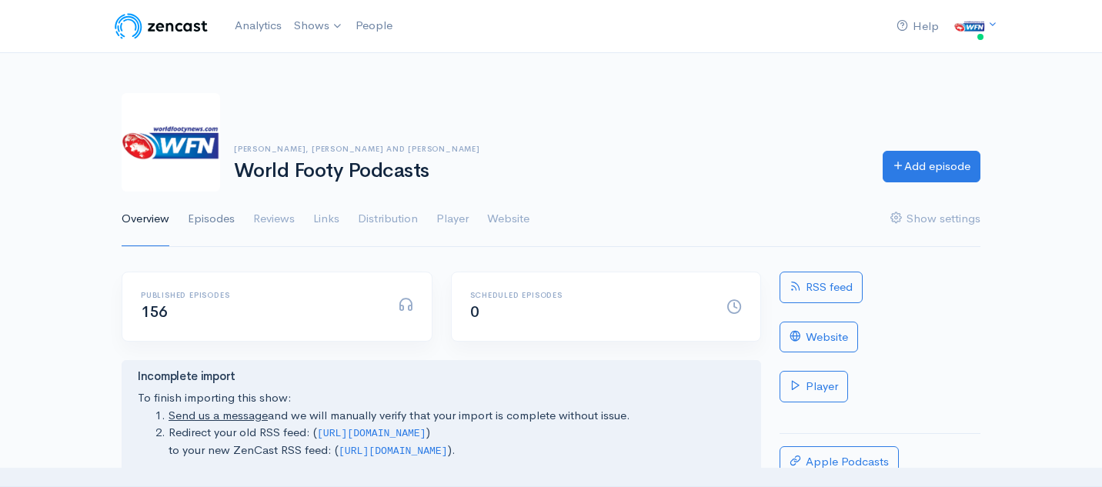
click at [218, 224] on link "Episodes" at bounding box center [211, 219] width 47 height 55
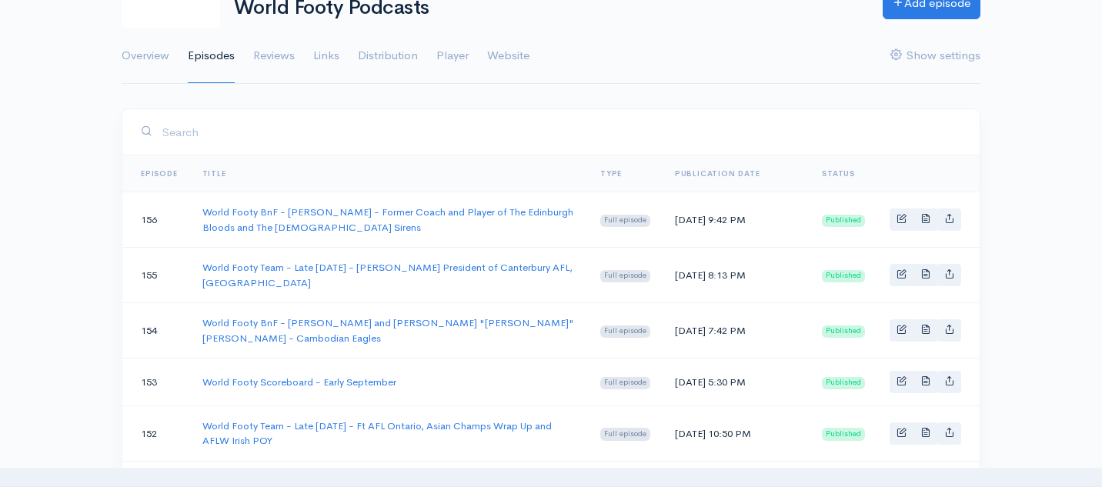
scroll to position [165, 0]
click at [359, 266] on link "World Footy Team - Late [DATE] - [PERSON_NAME] President of Canterbury AFL, [GE…" at bounding box center [387, 273] width 370 height 28
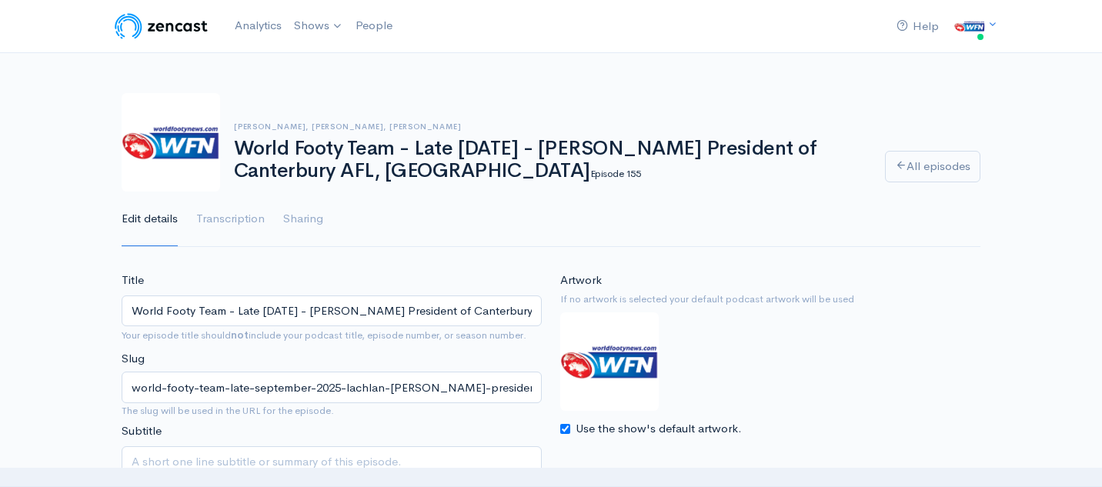
scroll to position [0, 81]
drag, startPoint x: 130, startPoint y: 309, endPoint x: 715, endPoint y: 327, distance: 585.0
click at [715, 327] on div "Title World Footy Team - Late September 2025 - Lachlan Keating President of Can…" at bounding box center [550, 397] width 877 height 251
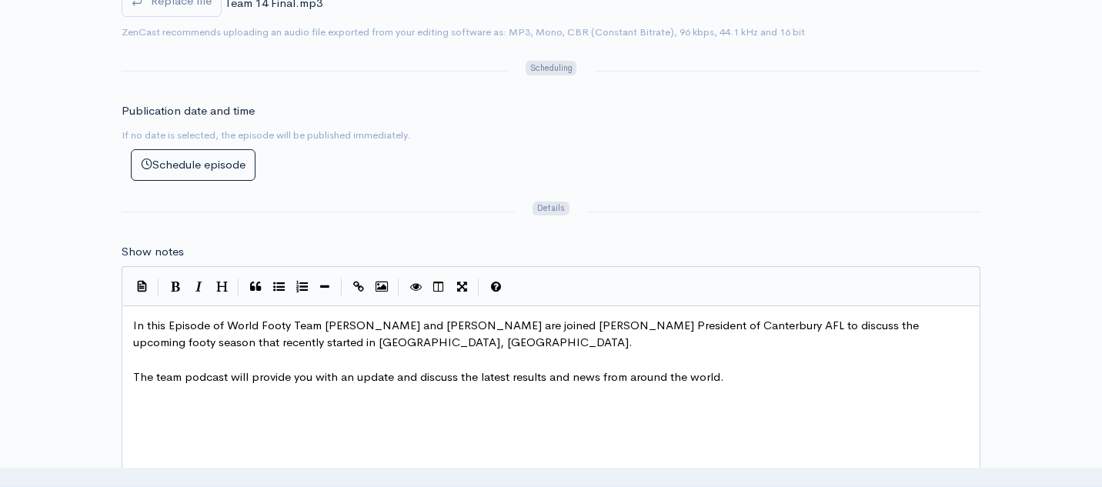
scroll to position [5, 0]
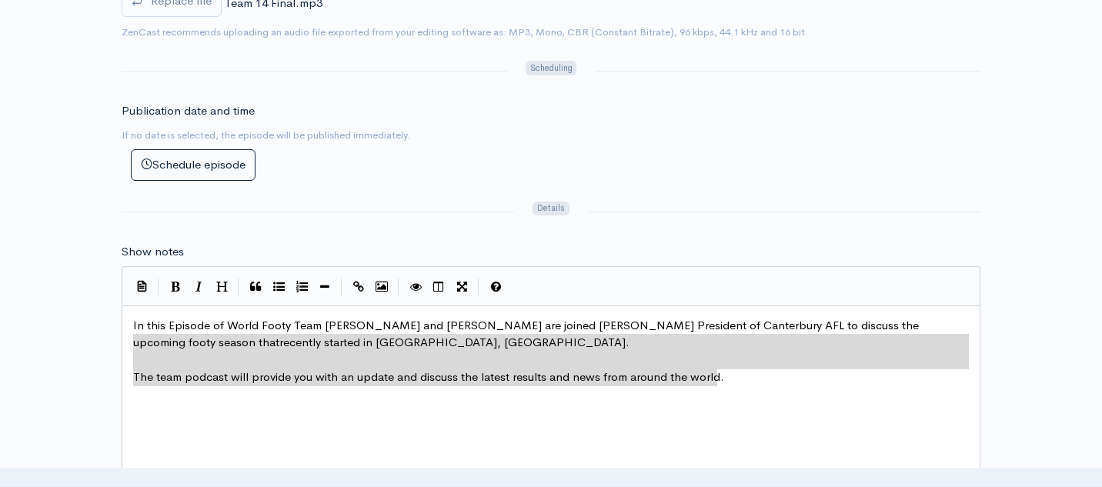
type textarea "In this Episode of World Footy Team Troy, Greg and Adam are joined Lachlan Keat…"
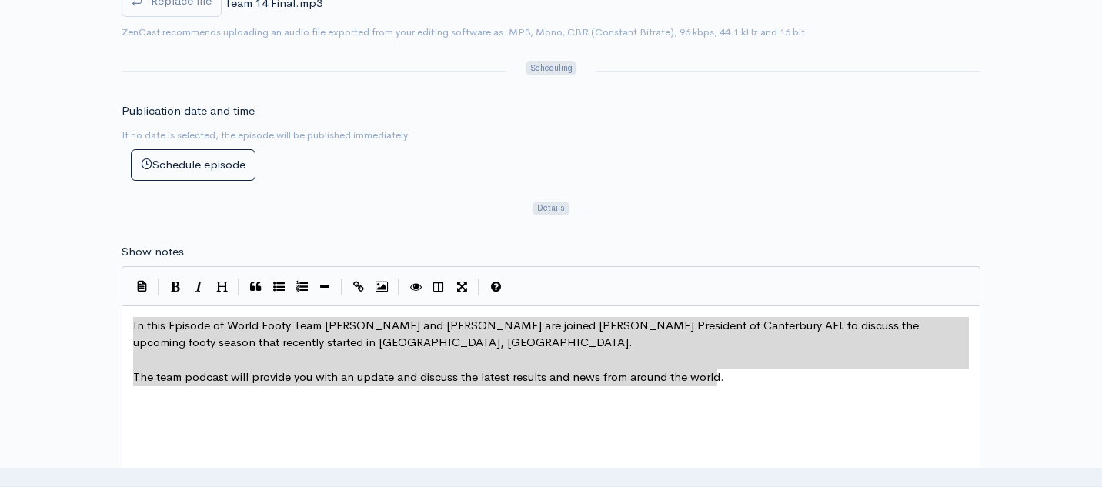
drag, startPoint x: 746, startPoint y: 375, endPoint x: 87, endPoint y: 328, distance: 661.1
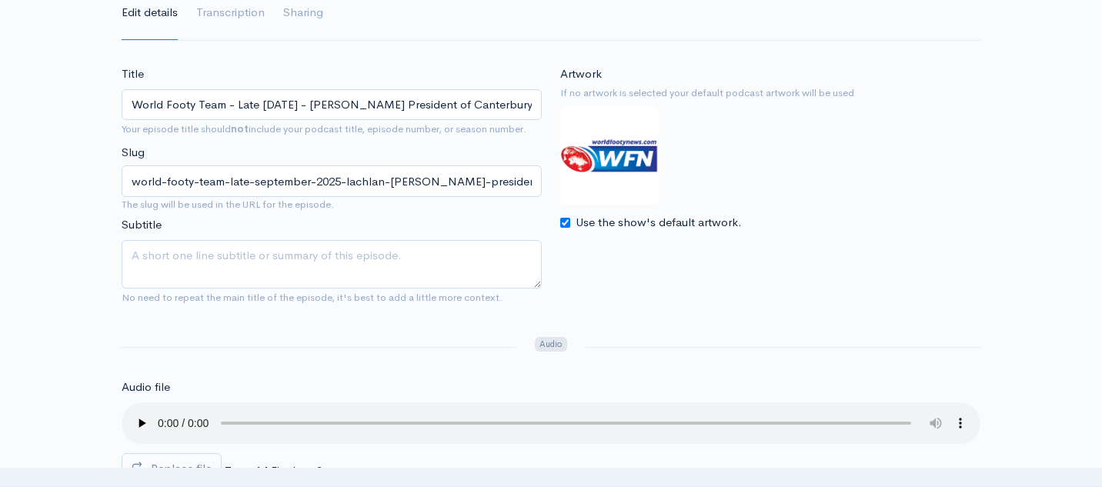
scroll to position [0, 0]
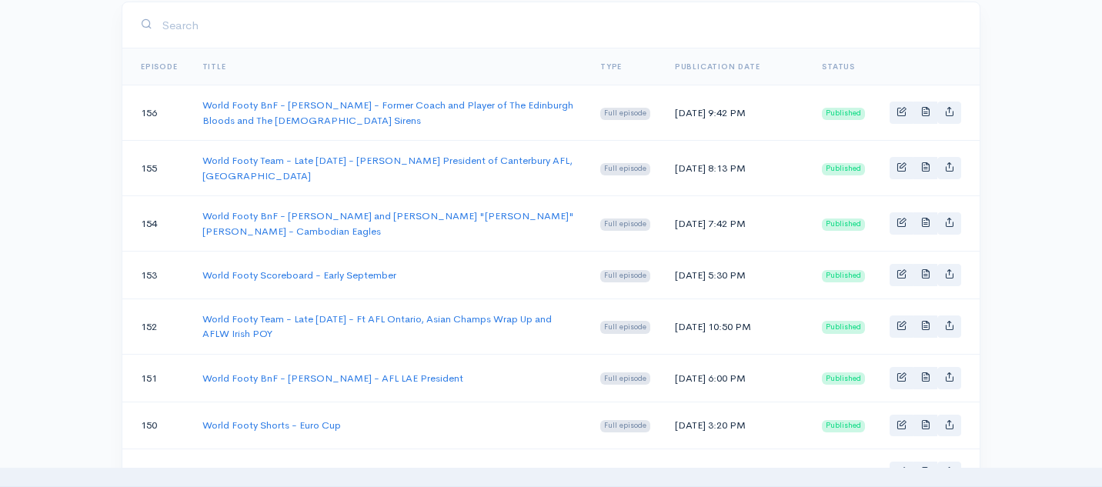
scroll to position [294, 0]
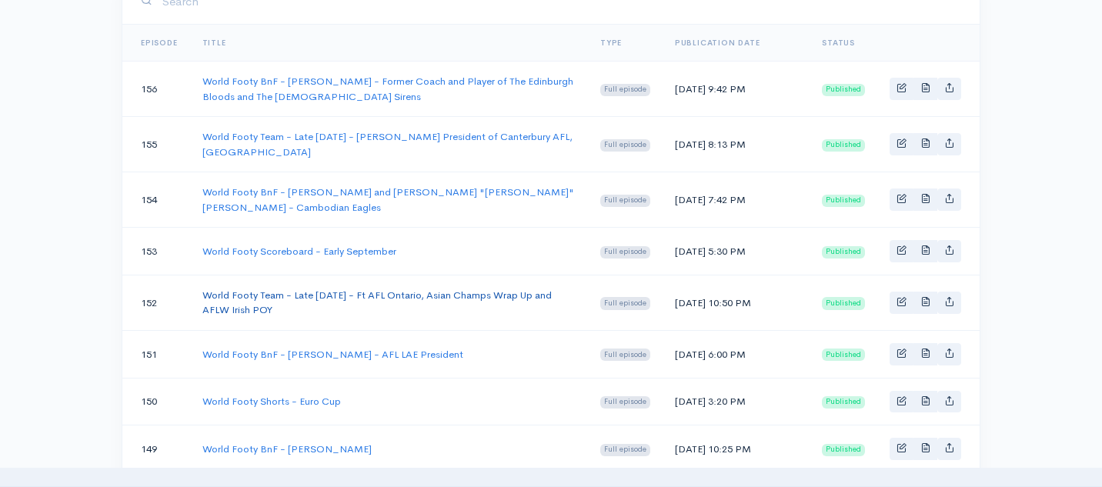
click at [315, 308] on link "World Footy Team - Late August 2025 - Ft AFL Ontario, Asian Champs Wrap Up and …" at bounding box center [376, 303] width 349 height 28
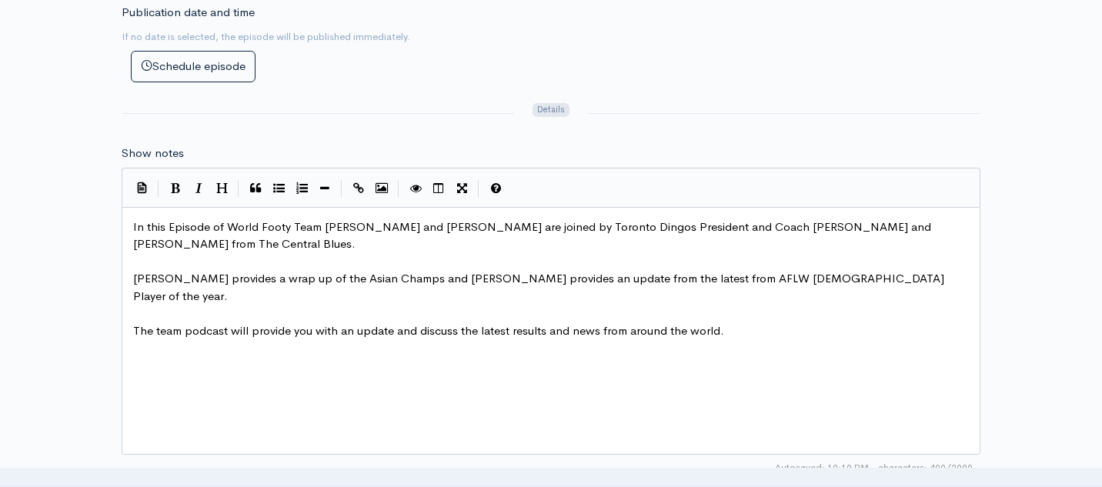
scroll to position [5, 0]
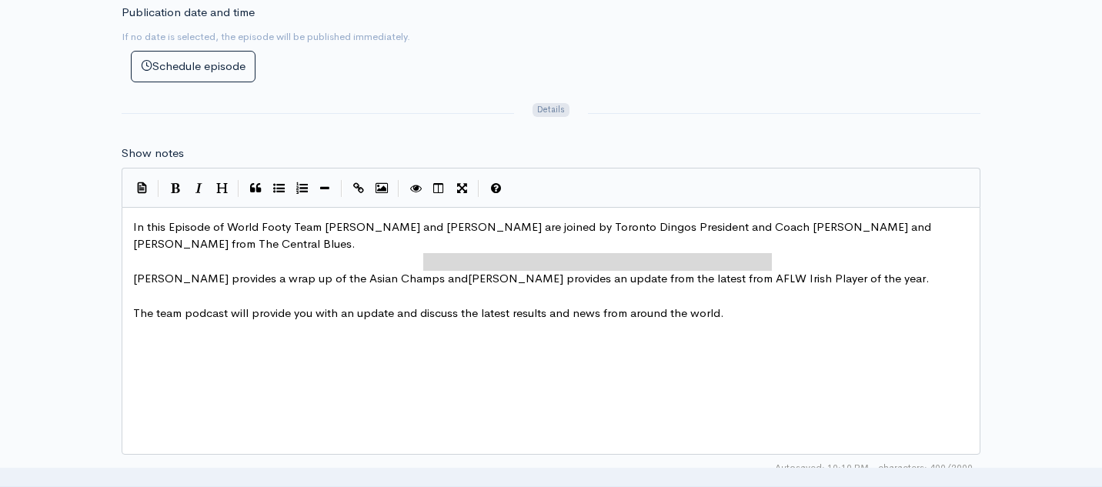
type textarea "[PERSON_NAME] provides an update from the latest from AFLW [DEMOGRAPHIC_DATA] P…"
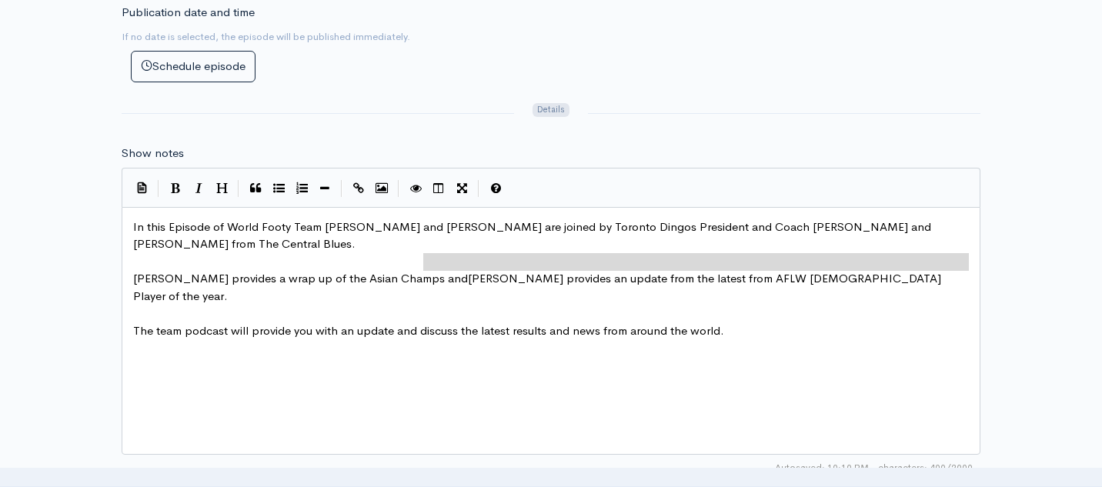
drag, startPoint x: 423, startPoint y: 264, endPoint x: 911, endPoint y: 273, distance: 487.9
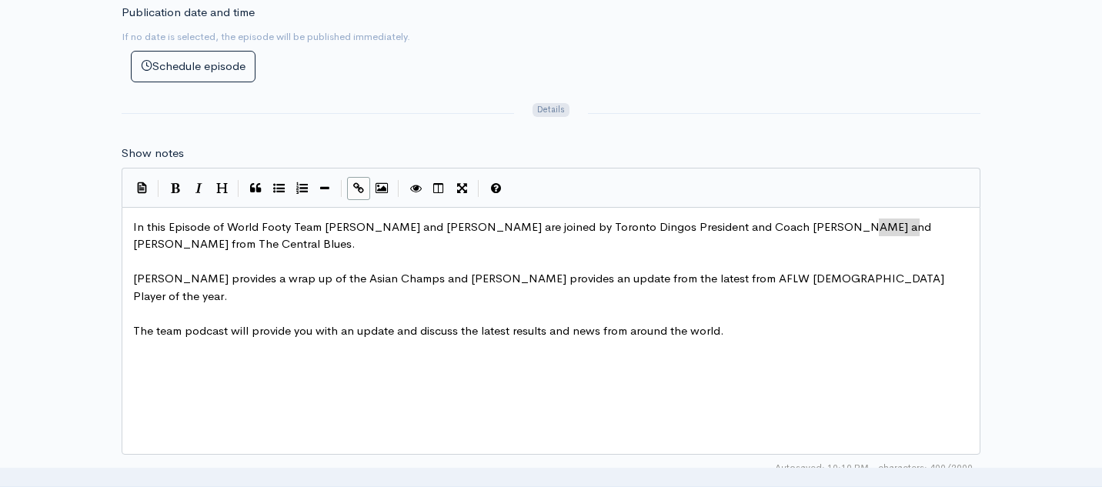
type textarea "In this Episode of World Footy Team [PERSON_NAME] and [PERSON_NAME] are joined …"
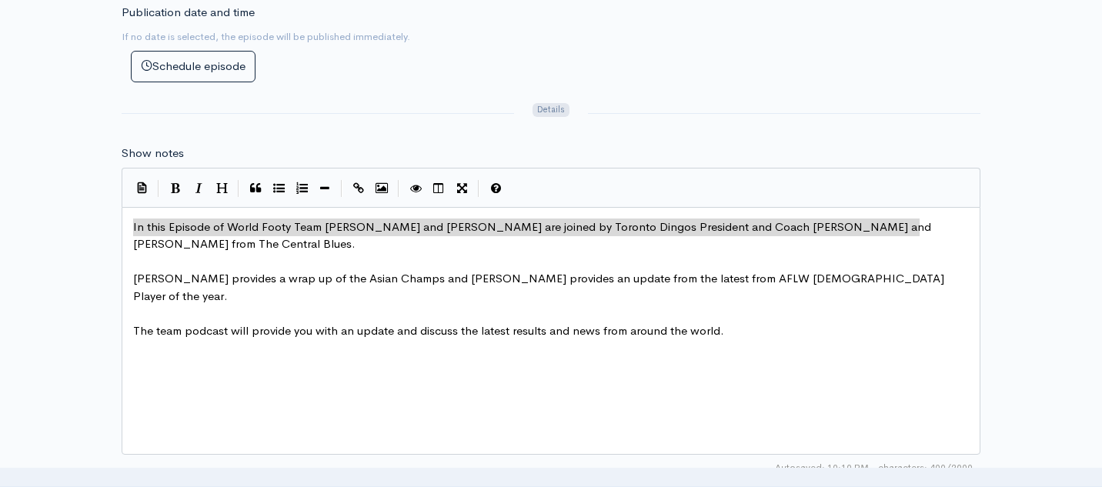
drag, startPoint x: 926, startPoint y: 228, endPoint x: 124, endPoint y: 220, distance: 802.5
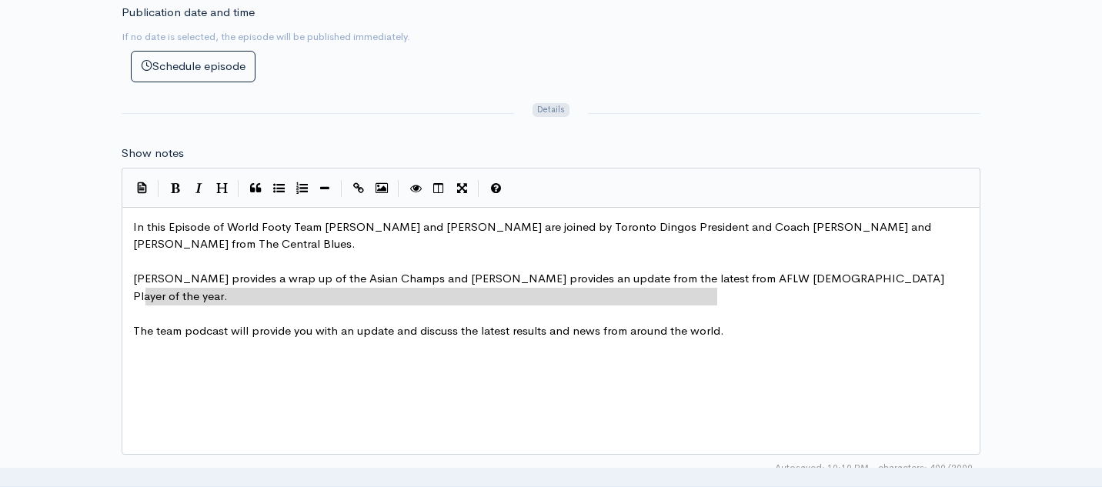
type textarea "The team podcast will provide you with an update and discuss the latest results…"
drag, startPoint x: 743, startPoint y: 302, endPoint x: 113, endPoint y: 305, distance: 630.1
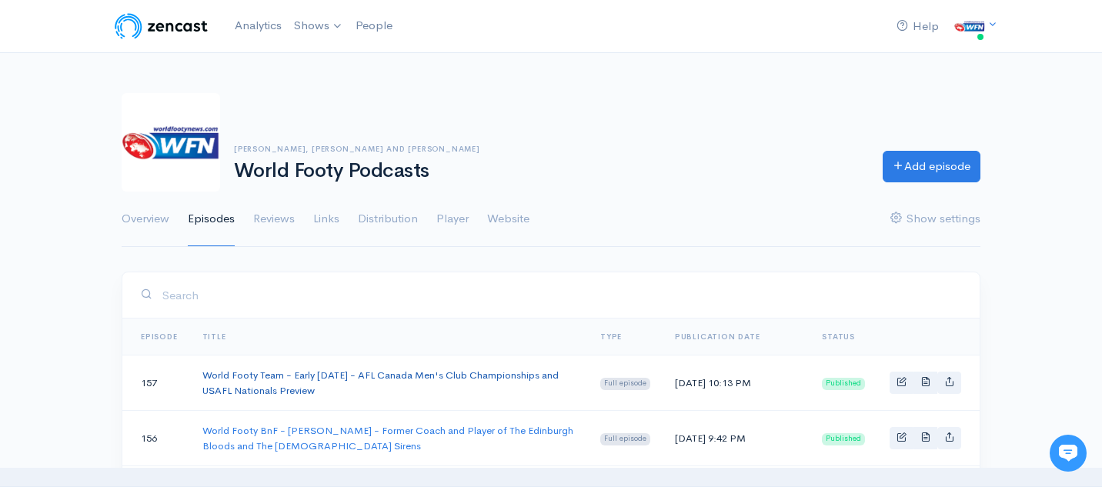
click at [342, 375] on link "World Footy Team - Early [DATE] - AFL Canada Men's Club Championships and USAFL…" at bounding box center [380, 383] width 356 height 28
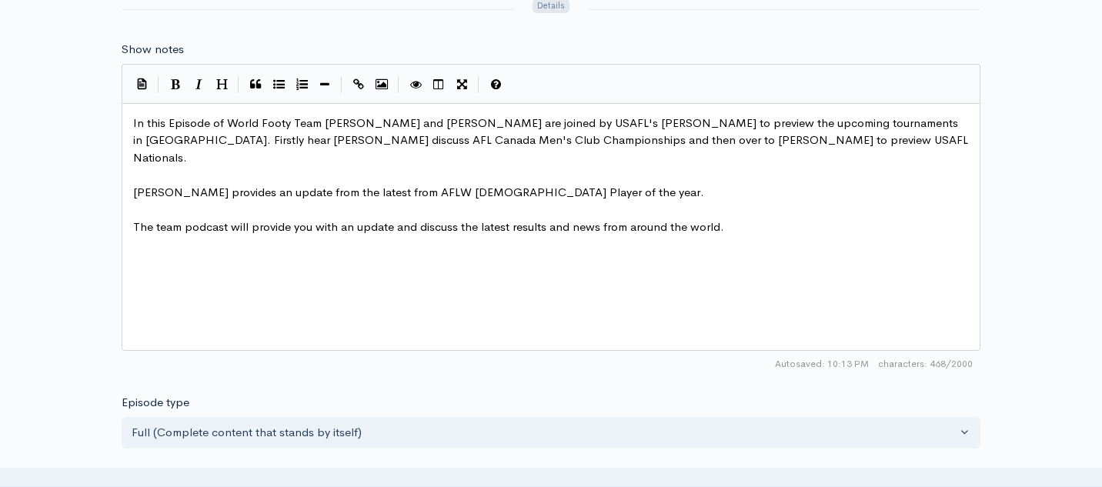
scroll to position [871, 0]
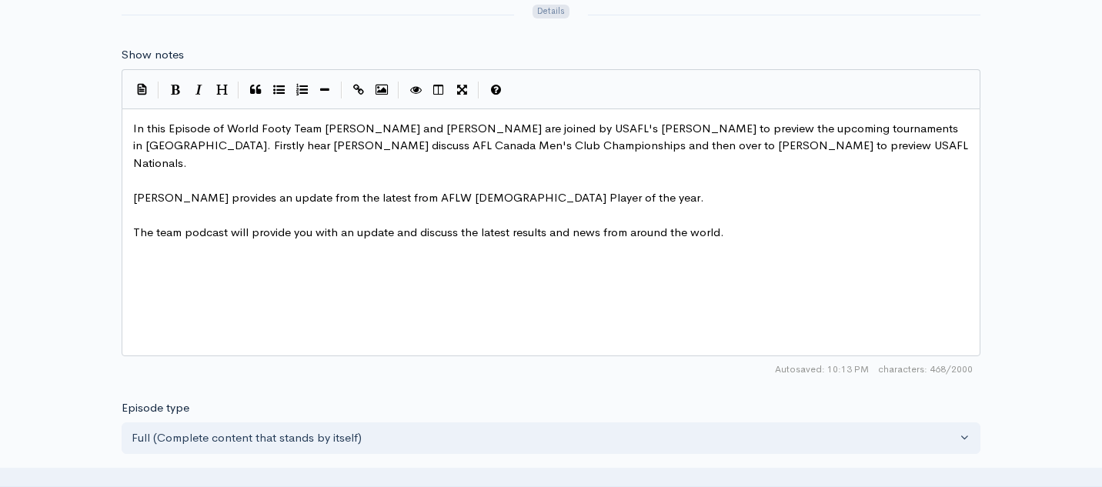
click at [217, 147] on span "In this Episode of World Footy Team [PERSON_NAME] and [PERSON_NAME] are joined …" at bounding box center [552, 145] width 838 height 49
type textarea "es the first ever"
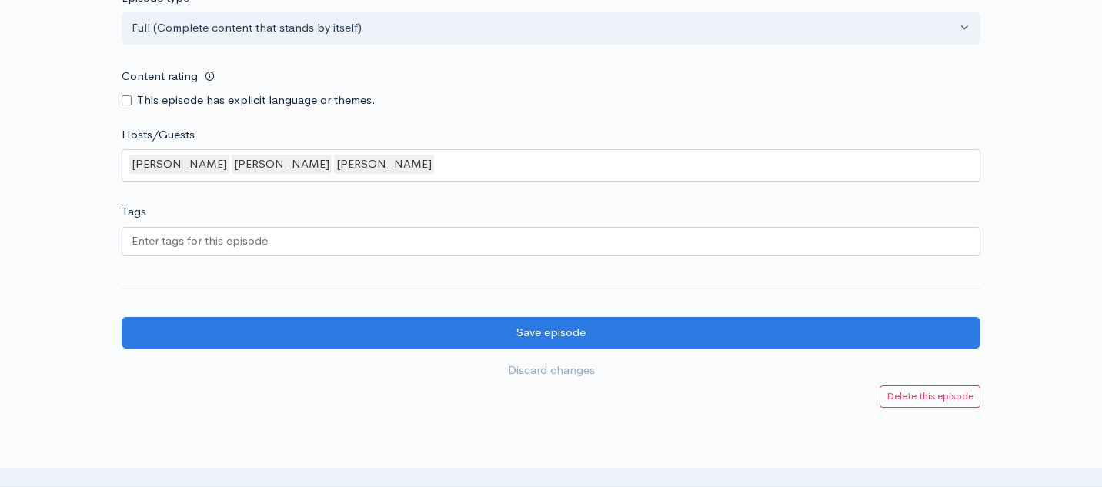
scroll to position [1364, 0]
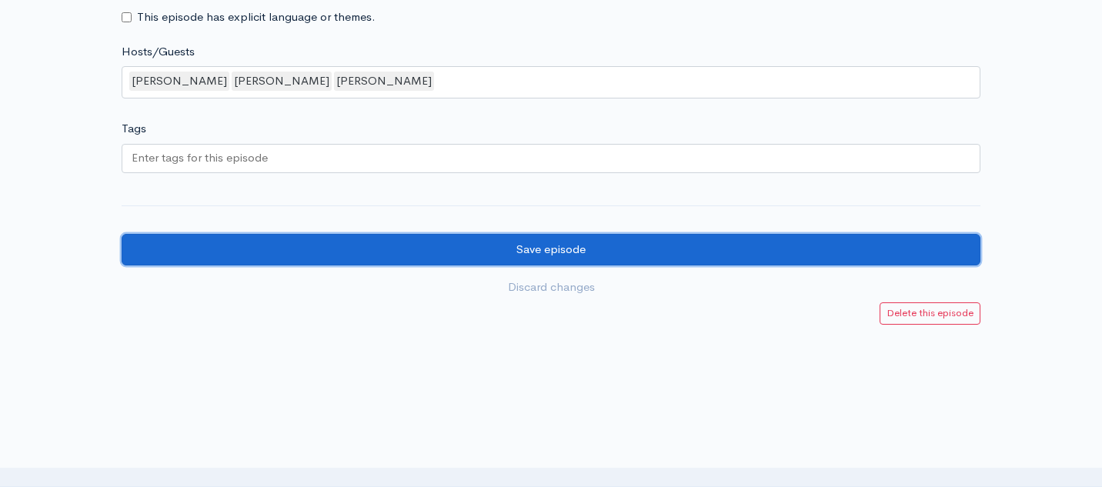
click at [479, 245] on input "Save episode" at bounding box center [551, 250] width 859 height 32
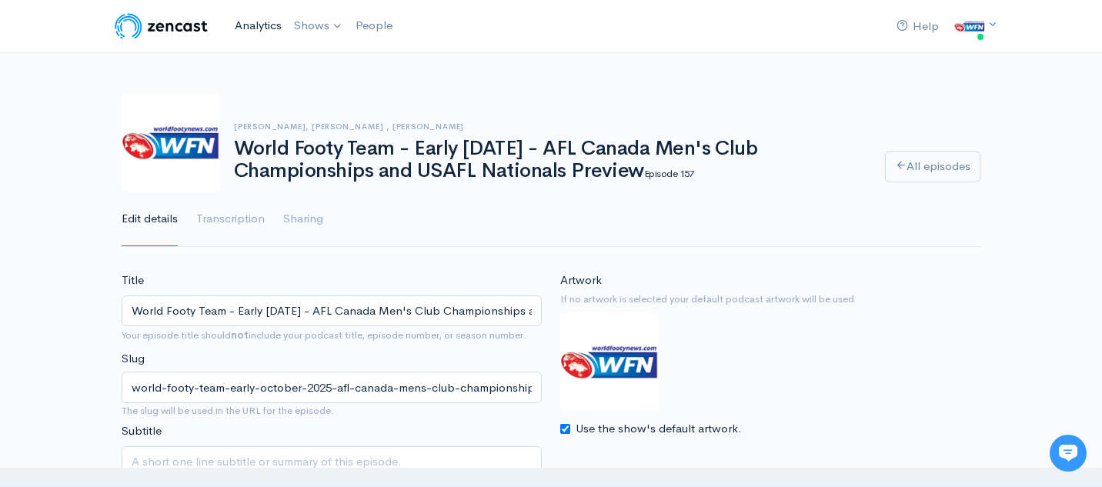
click at [249, 24] on link "Analytics" at bounding box center [258, 25] width 59 height 33
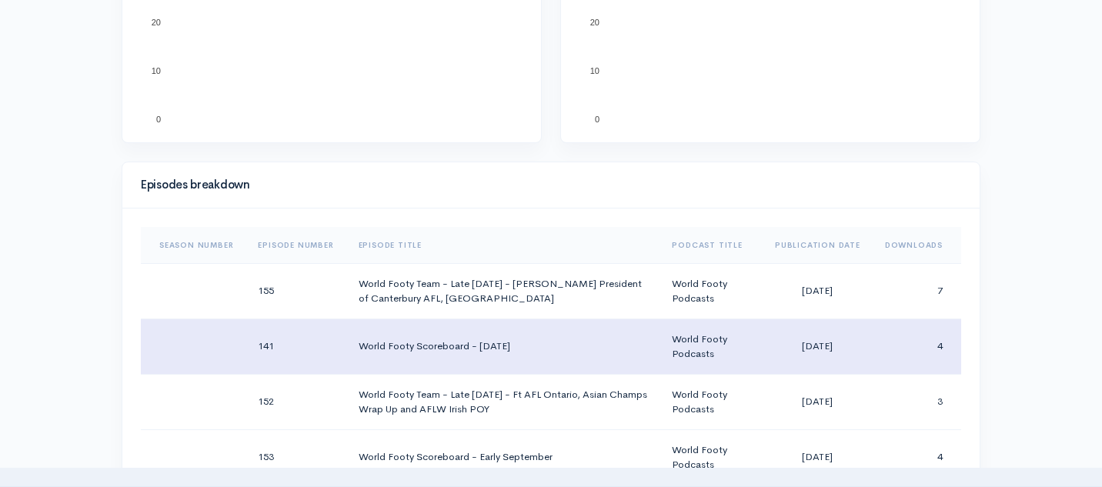
scroll to position [626, 0]
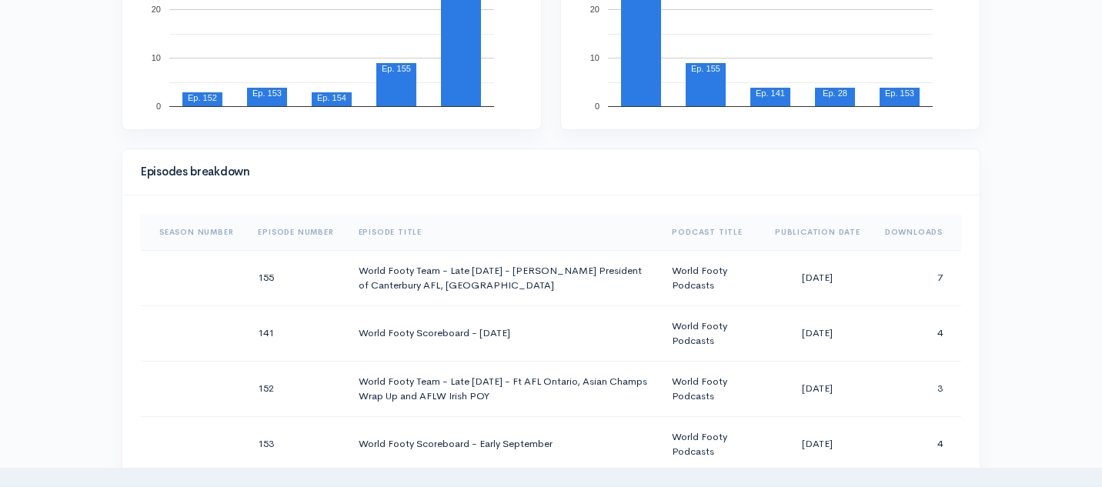
click at [927, 225] on th "Downloads" at bounding box center [916, 232] width 88 height 37
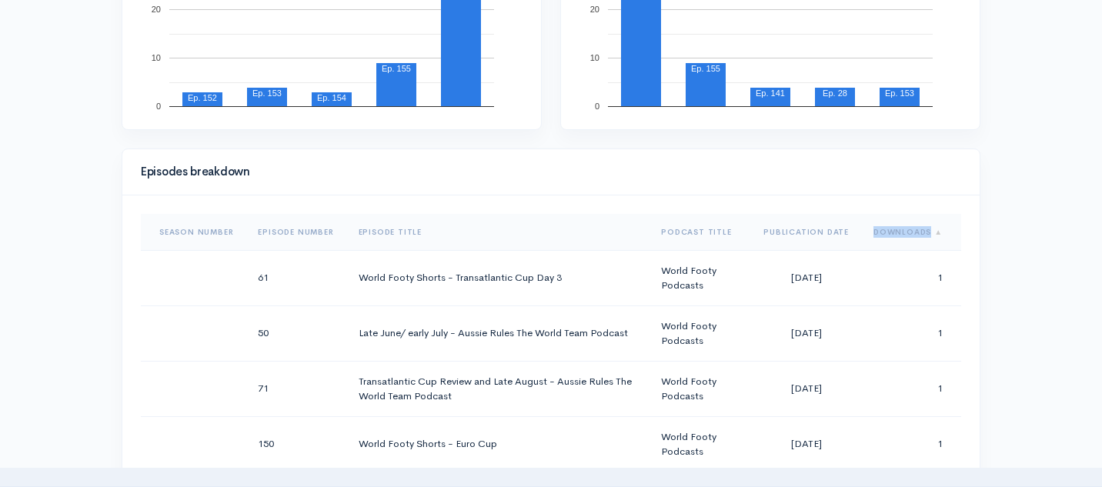
click at [927, 225] on th "Downloads" at bounding box center [911, 232] width 100 height 37
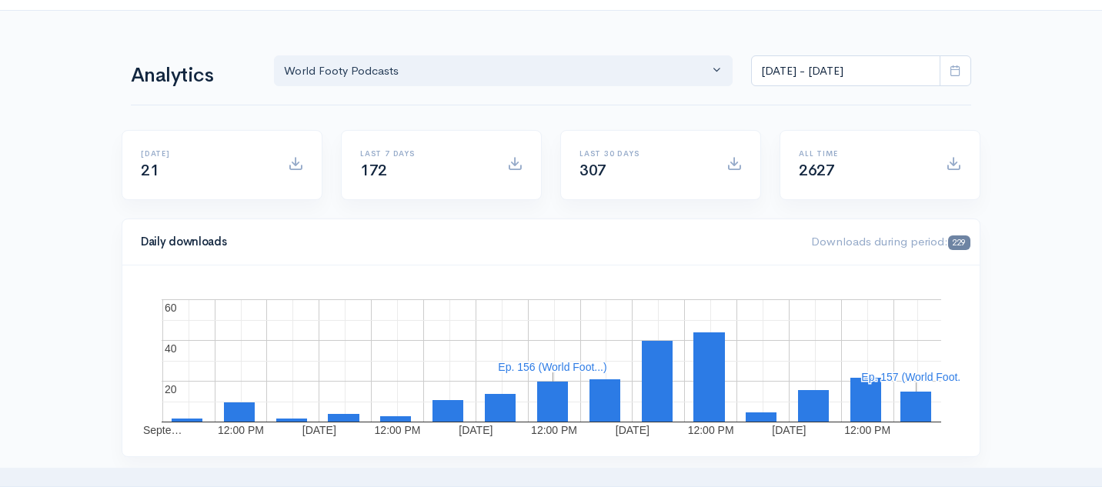
scroll to position [38, 0]
